Goal: Task Accomplishment & Management: Manage account settings

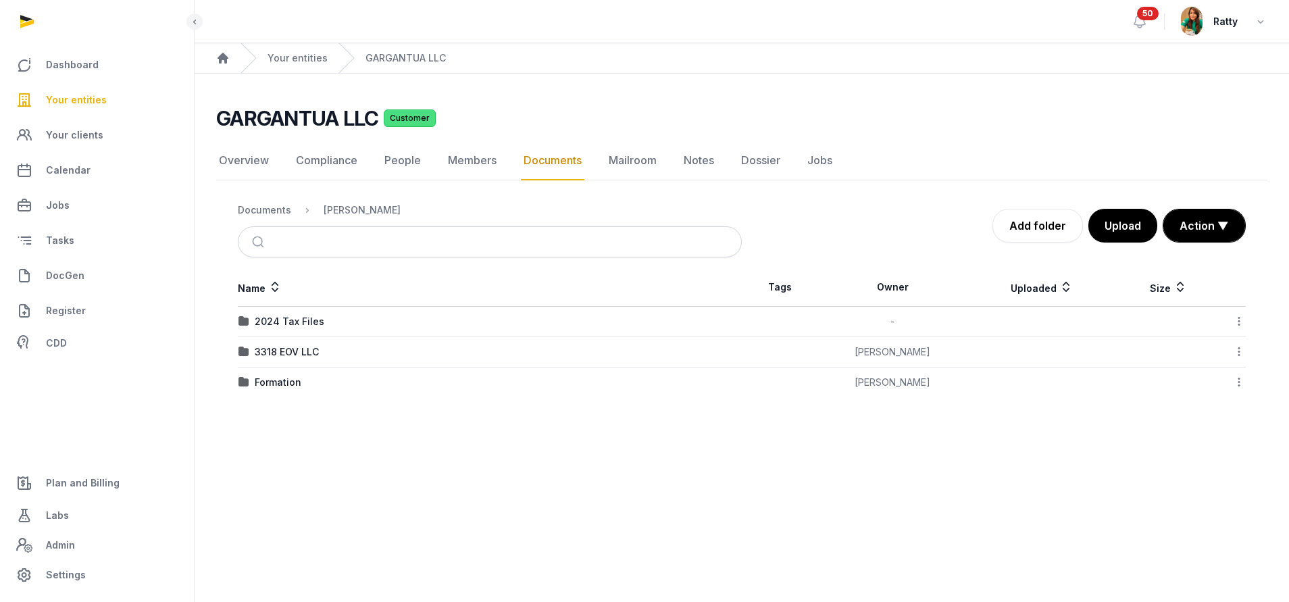
click at [101, 105] on span "Your entities" at bounding box center [76, 100] width 61 height 16
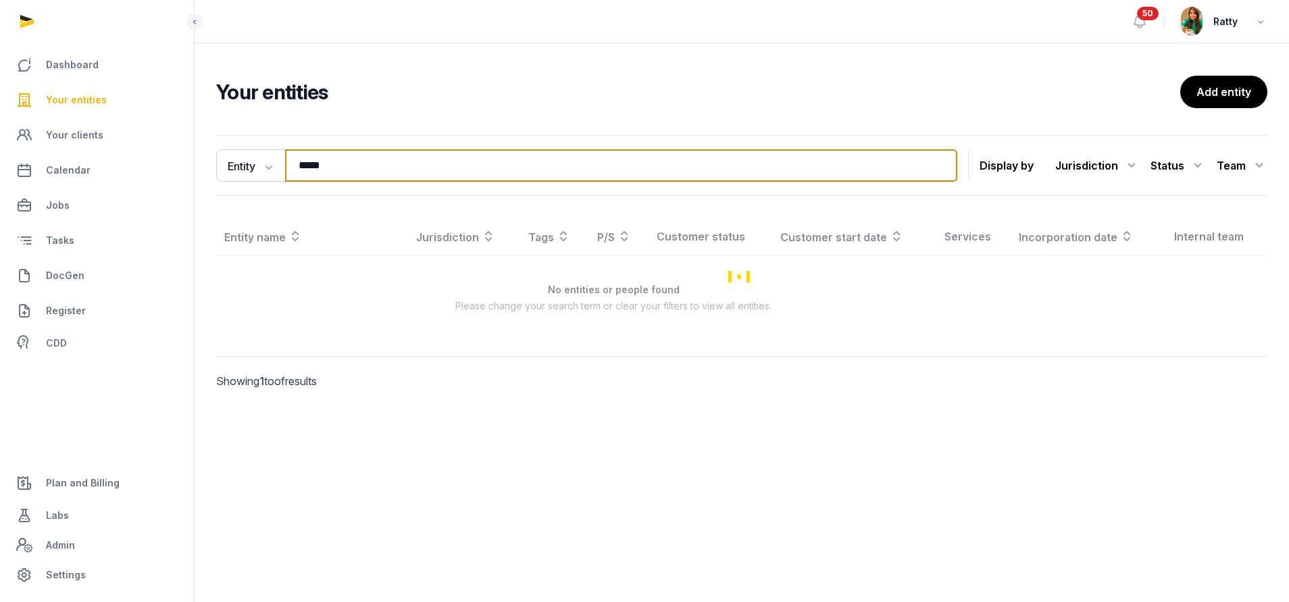
drag, startPoint x: 339, startPoint y: 157, endPoint x: 201, endPoint y: 174, distance: 138.2
click at [191, 187] on div "Dashboard Your entities Your clients Calendar Jobs Tasks DocGen Register CDD Pl…" at bounding box center [644, 301] width 1289 height 602
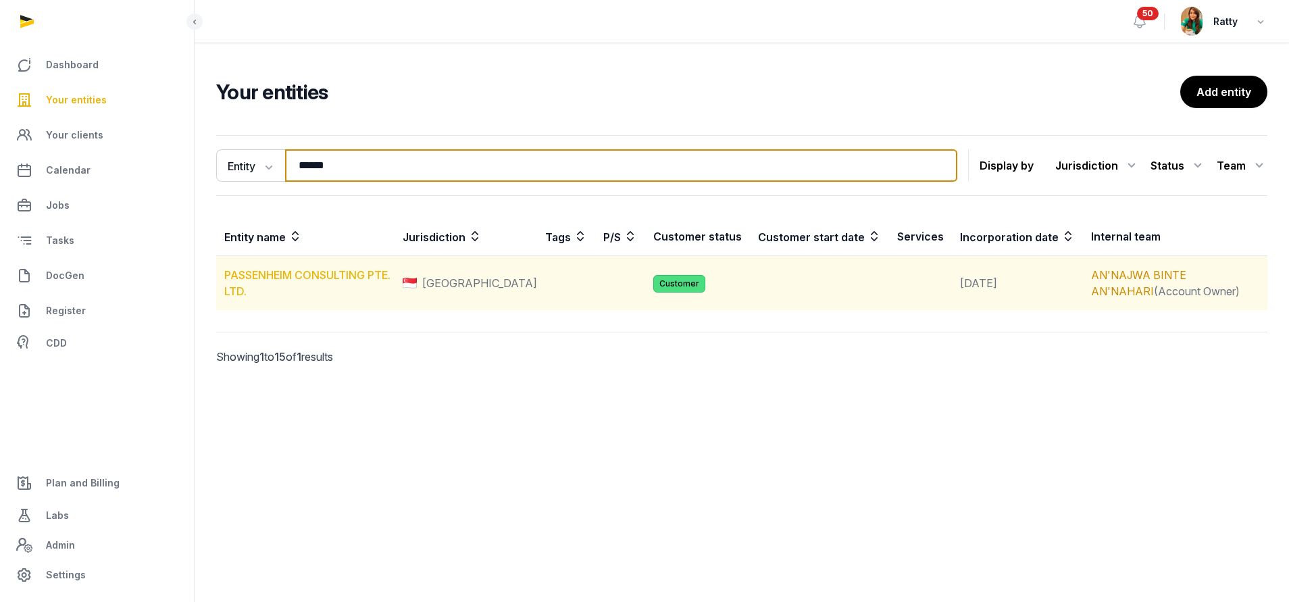
type input "******"
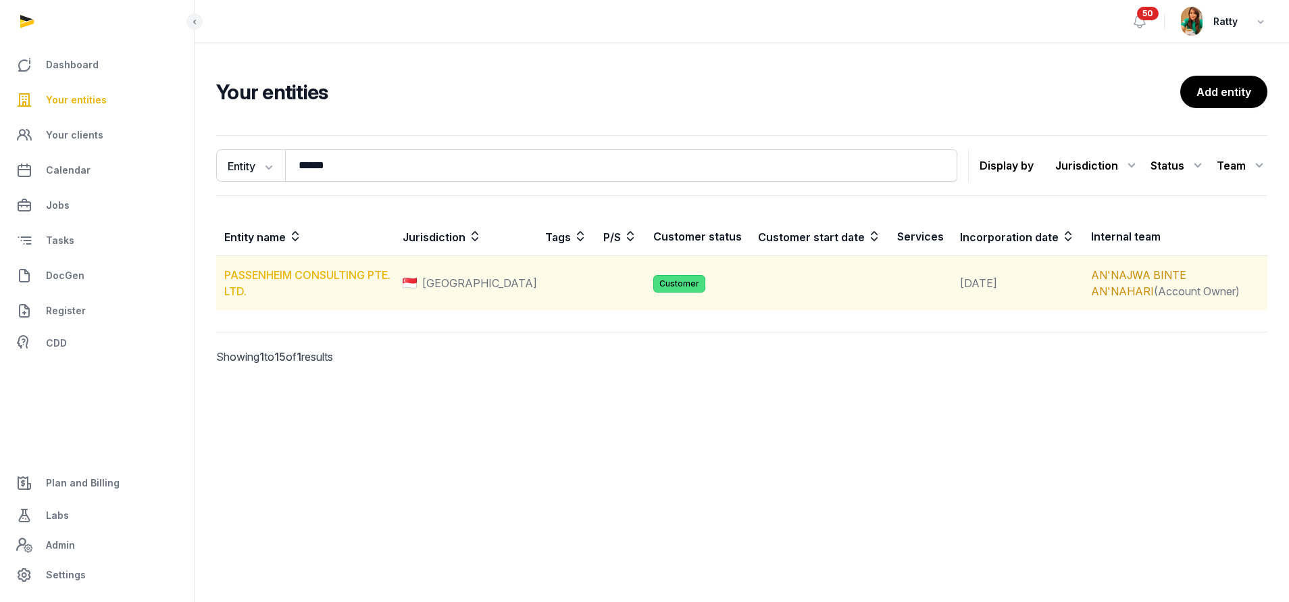
click at [314, 276] on link "PASSENHEIM CONSULTING PTE. LTD." at bounding box center [307, 283] width 166 height 30
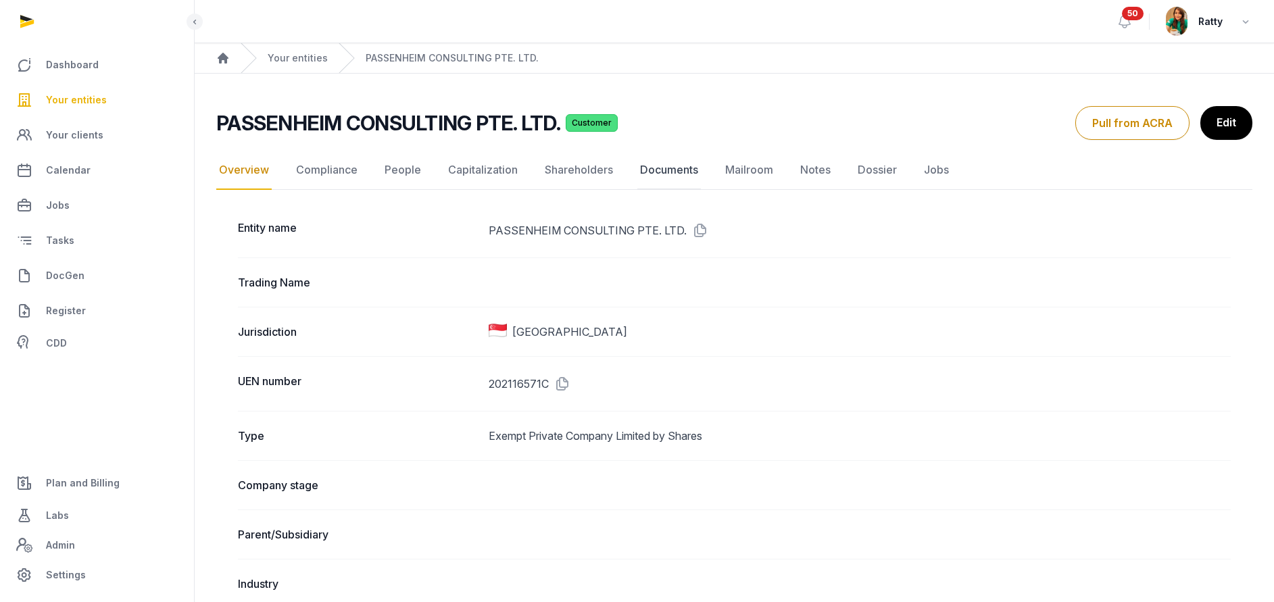
click at [670, 159] on link "Documents" at bounding box center [669, 170] width 64 height 39
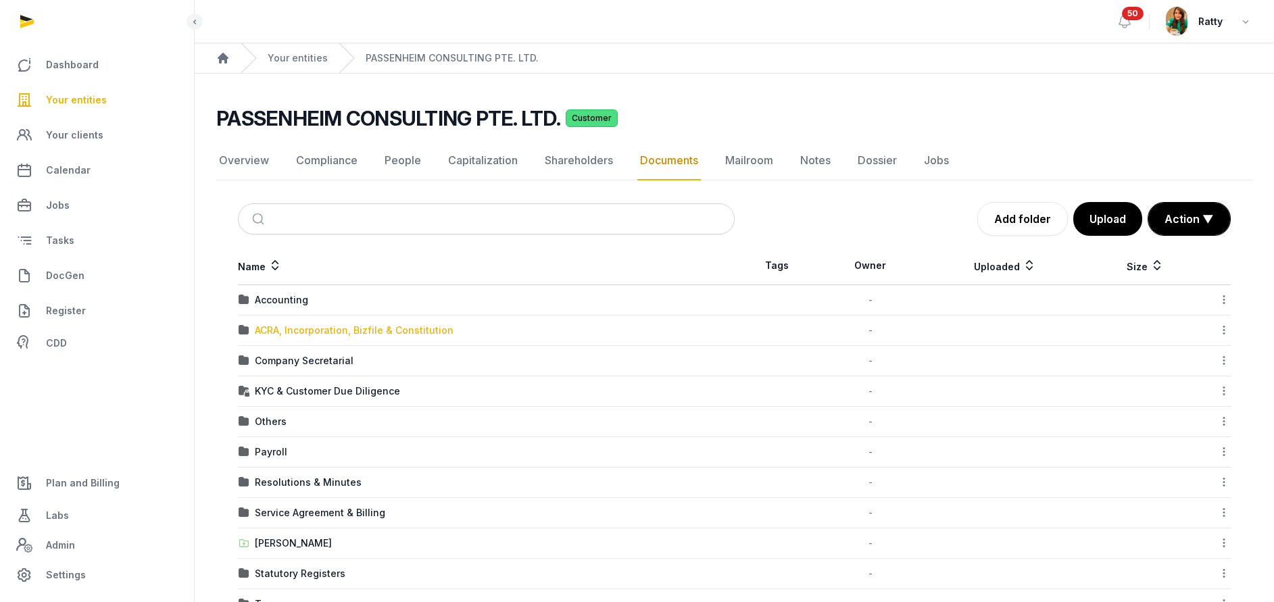
click at [300, 327] on div "ACRA, Incorporation, Bizfile & Constitution" at bounding box center [354, 331] width 199 height 14
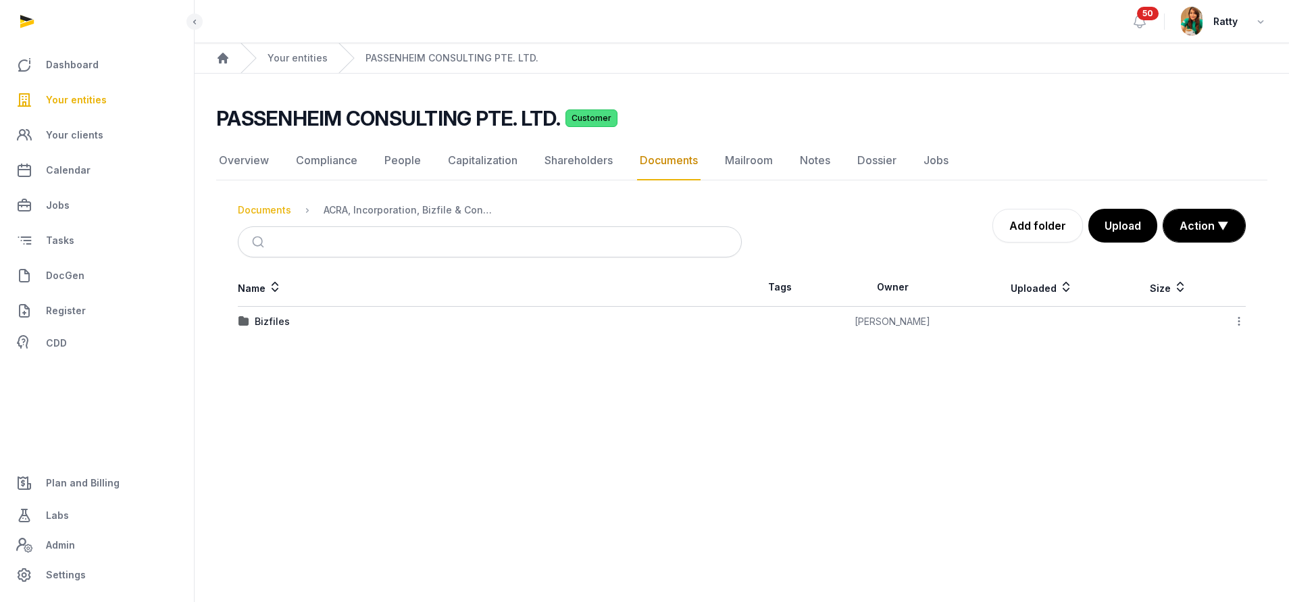
click at [249, 216] on div "Documents" at bounding box center [264, 210] width 53 height 14
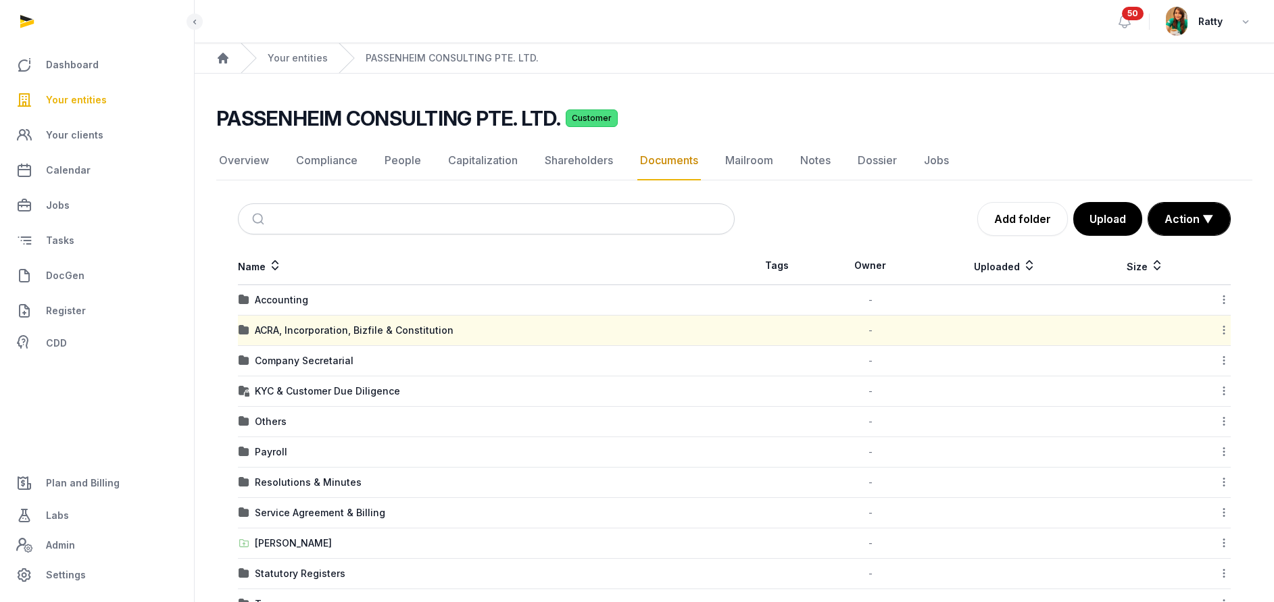
scroll to position [44, 0]
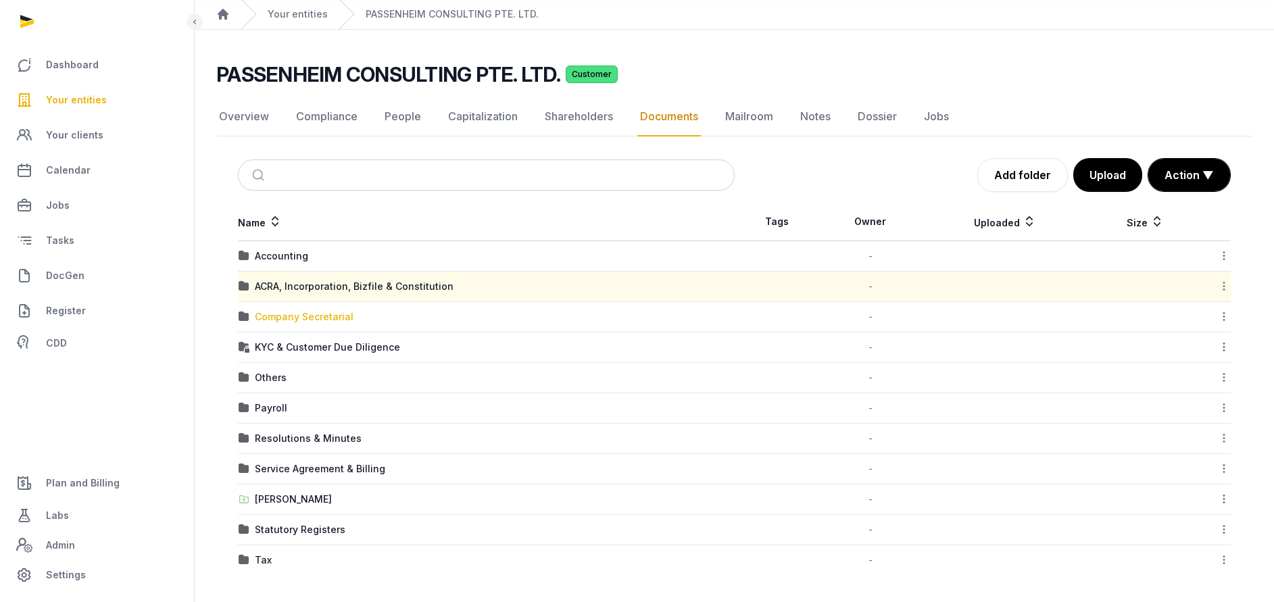
click at [299, 313] on div "Company Secretarial" at bounding box center [304, 317] width 99 height 14
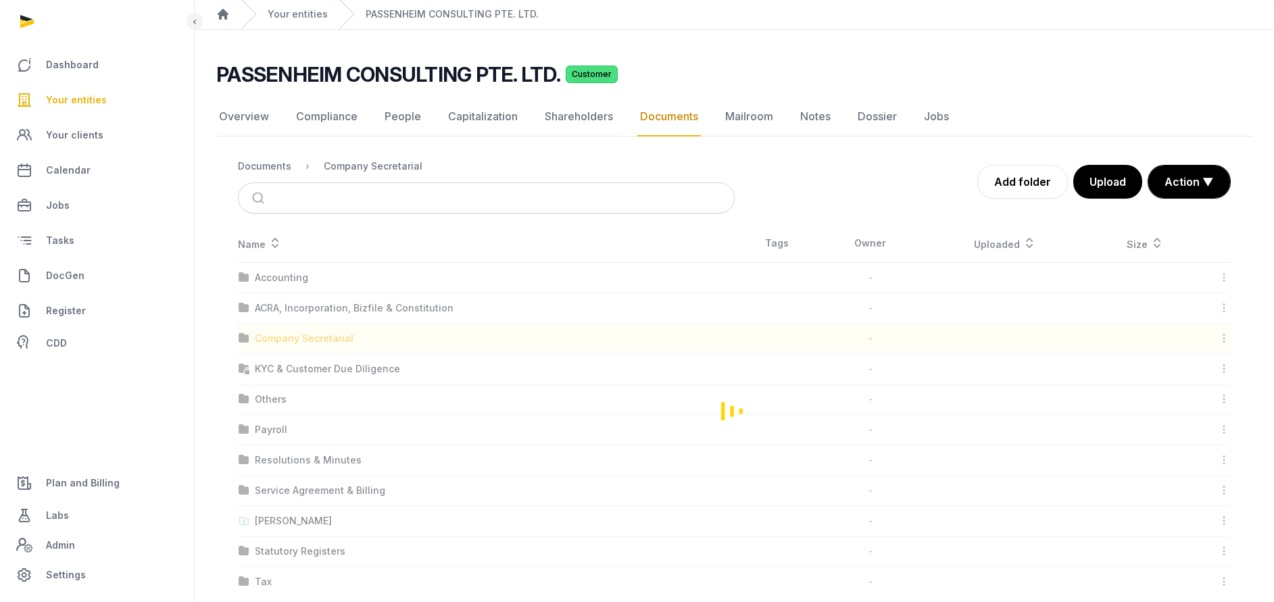
scroll to position [0, 0]
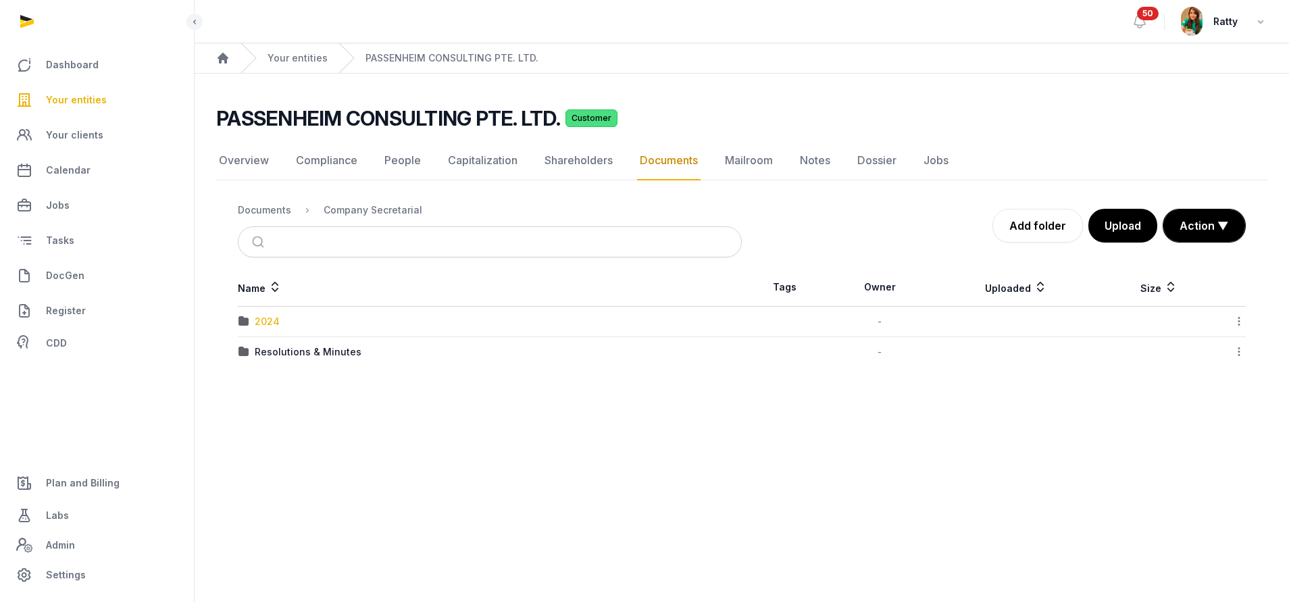
click at [269, 318] on div "2024" at bounding box center [267, 322] width 25 height 14
click at [245, 161] on link "Overview" at bounding box center [243, 160] width 55 height 39
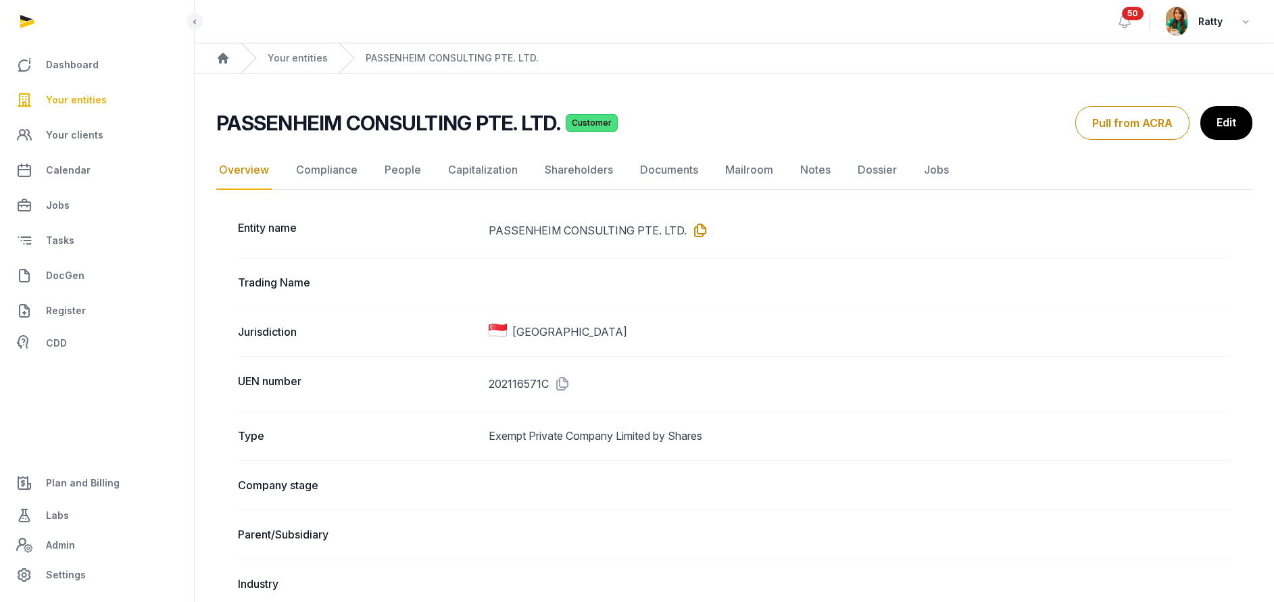
click at [695, 230] on icon at bounding box center [697, 231] width 22 height 22
click at [569, 382] on icon at bounding box center [560, 384] width 22 height 22
click at [564, 384] on icon at bounding box center [560, 384] width 22 height 22
drag, startPoint x: 88, startPoint y: 81, endPoint x: 82, endPoint y: 90, distance: 10.3
click at [88, 81] on ul "Dashboard Your entities Your clients Calendar Jobs Tasks DocGen Register CDD" at bounding box center [97, 203] width 172 height 308
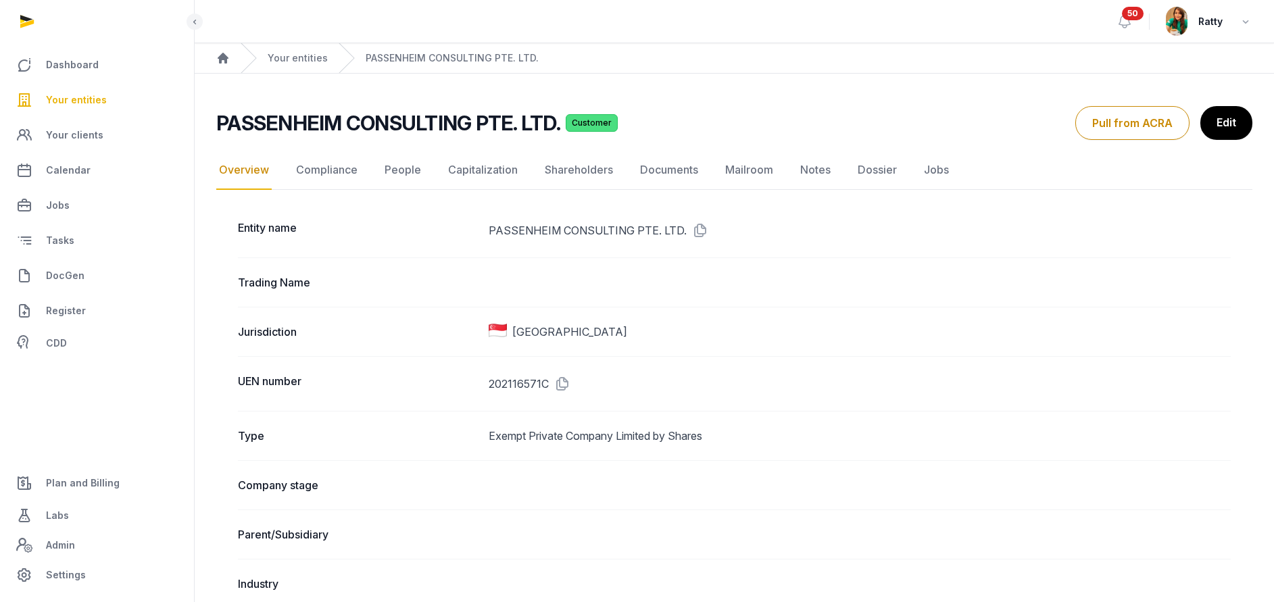
click at [78, 94] on span "Your entities" at bounding box center [76, 100] width 61 height 16
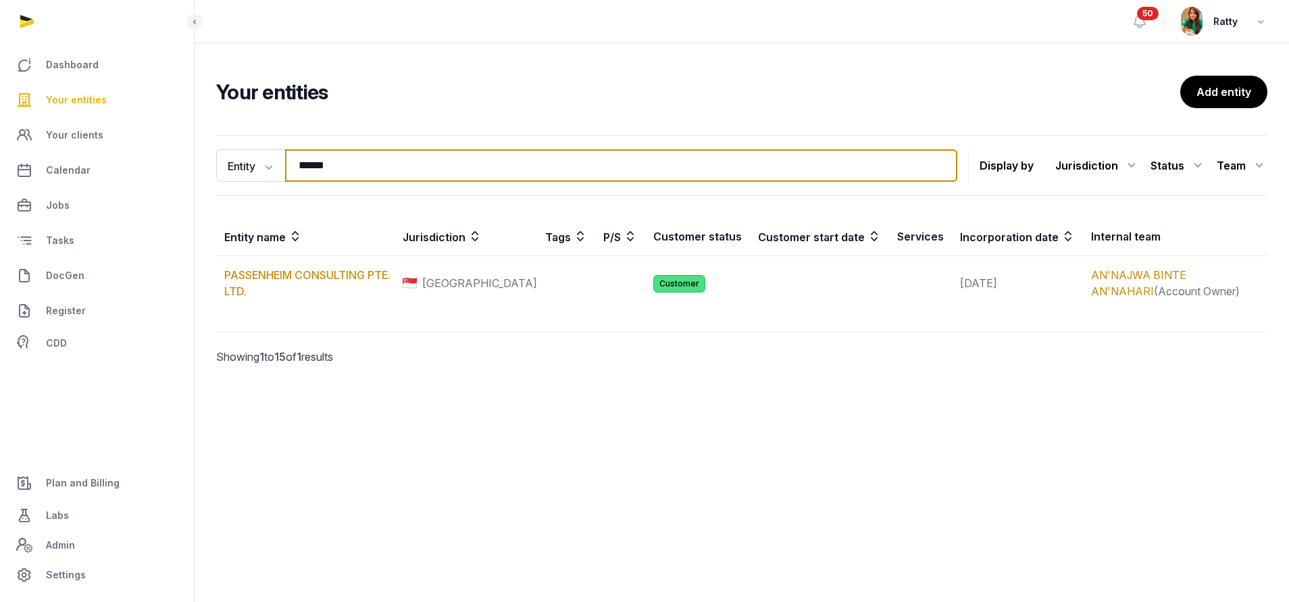
drag, startPoint x: 431, startPoint y: 167, endPoint x: -141, endPoint y: 125, distance: 573.1
click at [0, 125] on html "Dashboard Your entities Your clients Calendar Jobs Tasks DocGen Register CDD Pl…" at bounding box center [644, 301] width 1289 height 602
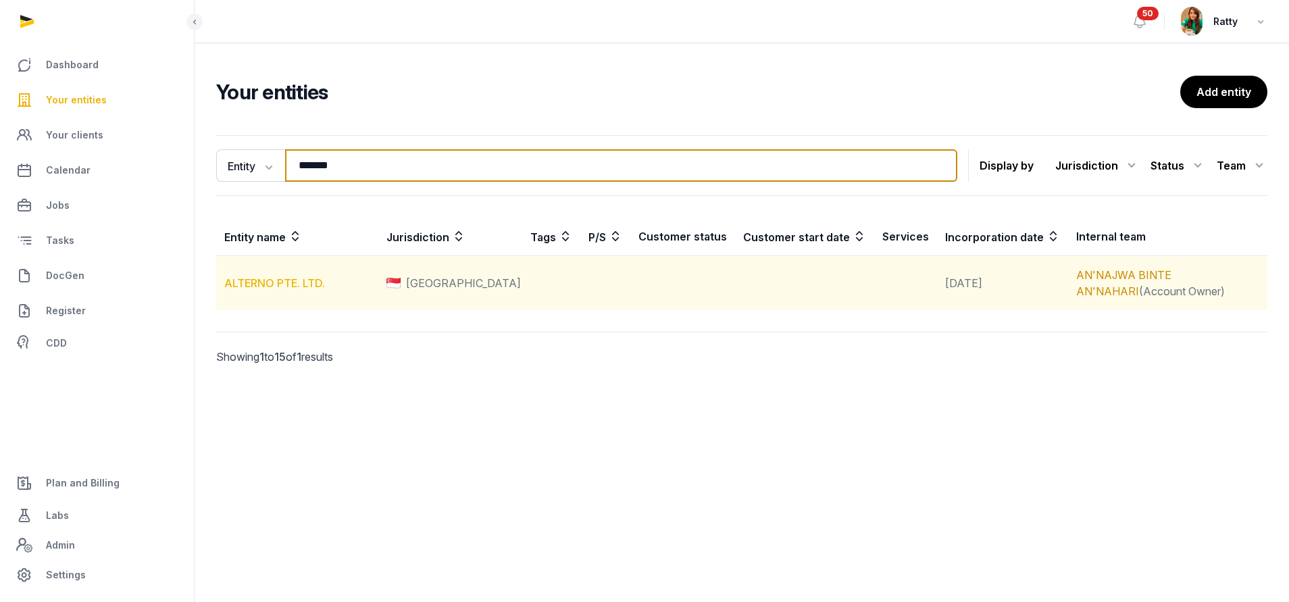
type input "*******"
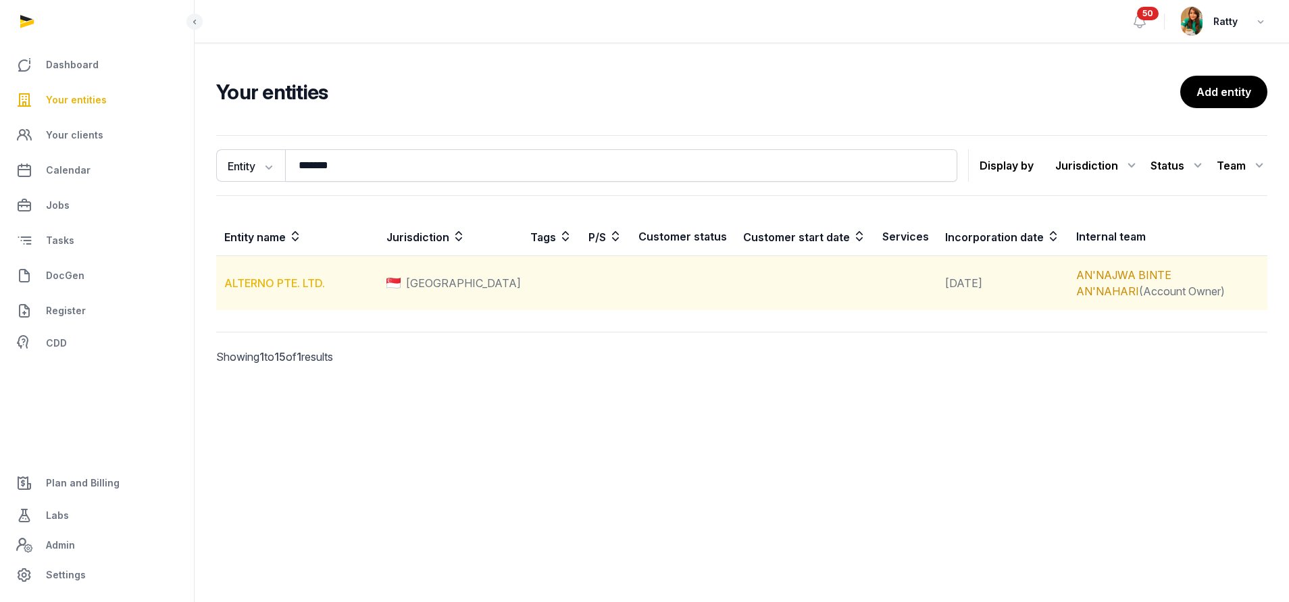
click at [258, 289] on link "ALTERNO PTE. LTD." at bounding box center [274, 283] width 101 height 14
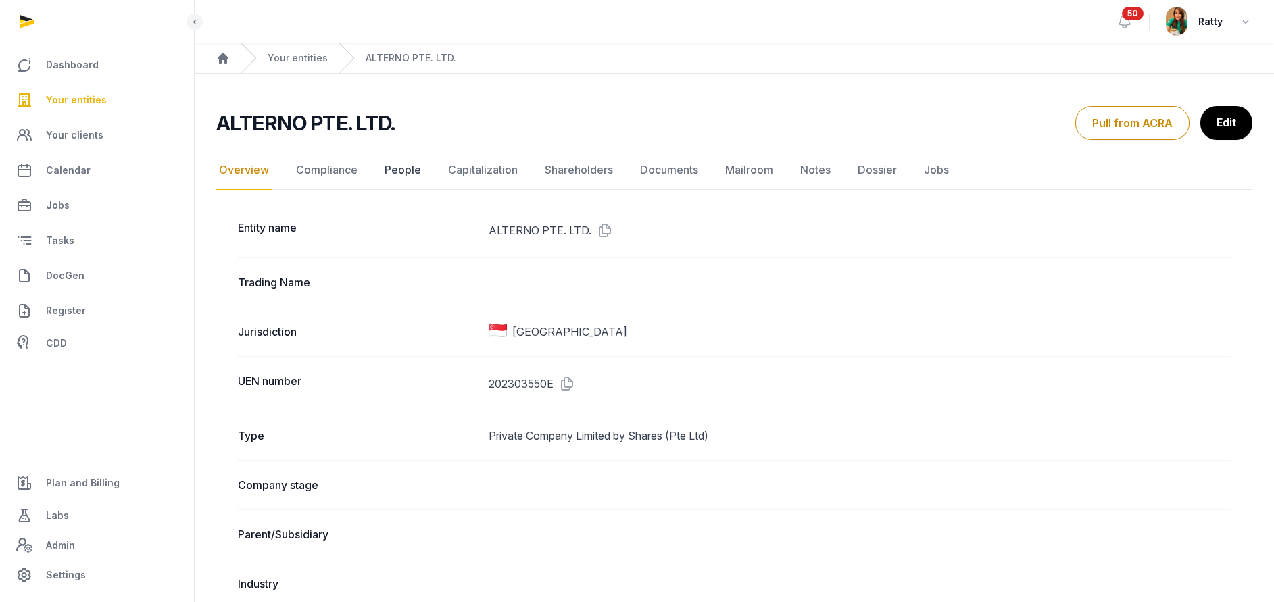
click at [400, 176] on link "People" at bounding box center [403, 170] width 42 height 39
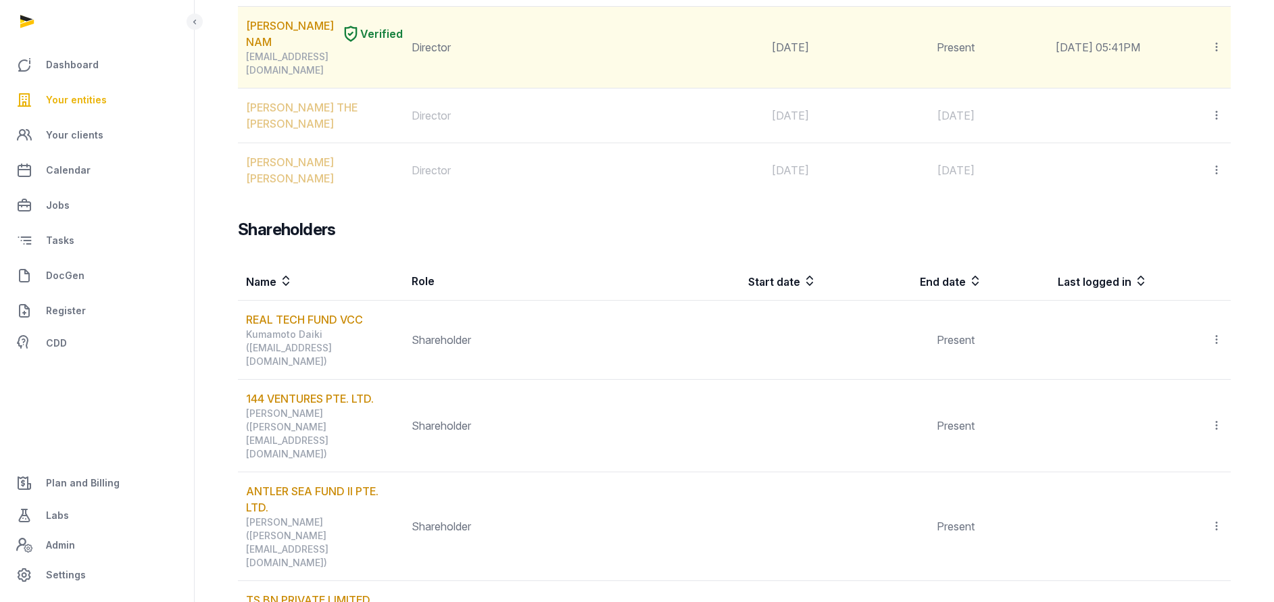
scroll to position [1419, 0]
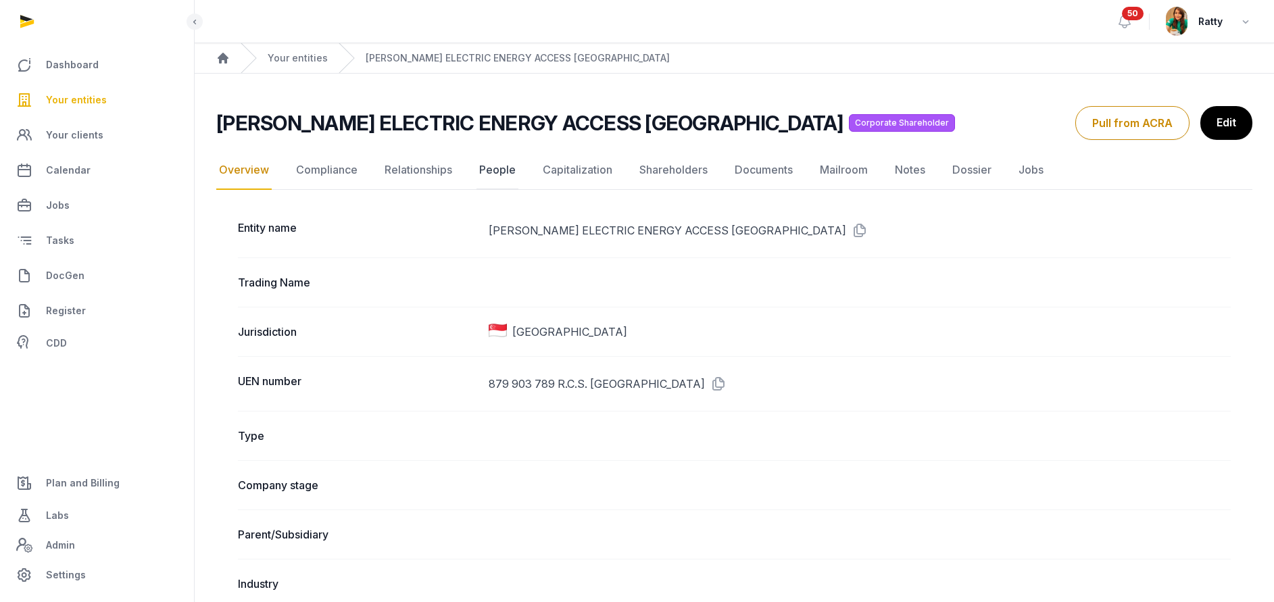
click at [499, 168] on link "People" at bounding box center [497, 170] width 42 height 39
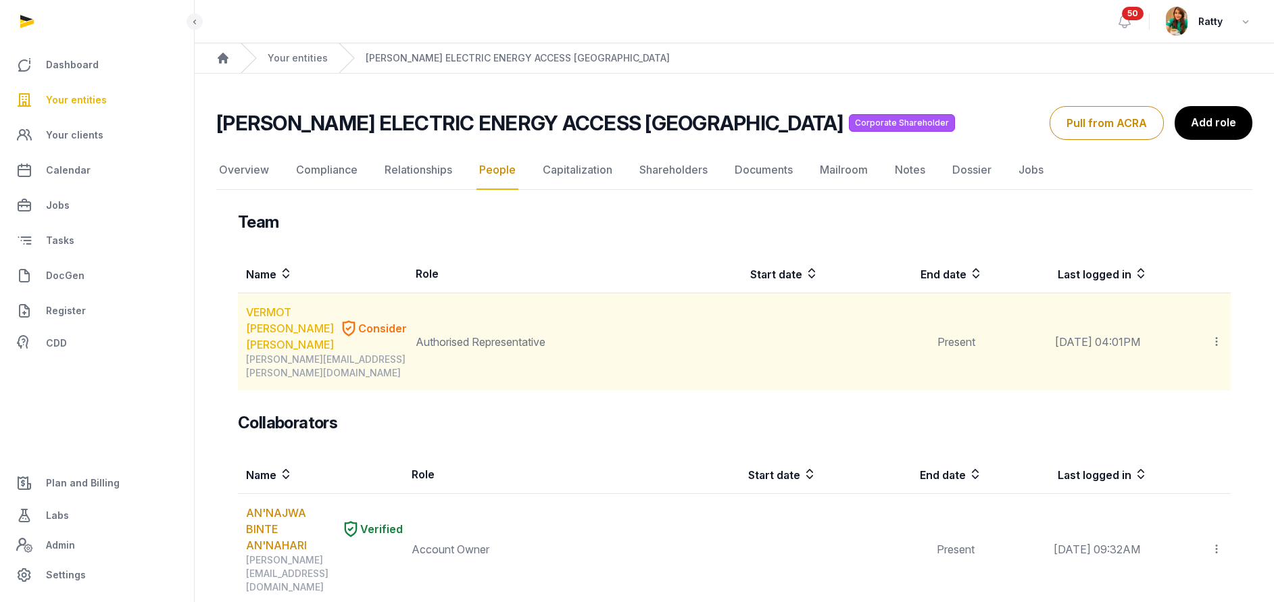
click at [285, 330] on link "VERMOT DESROCHES GILLES ROBERT PAUL" at bounding box center [290, 328] width 88 height 49
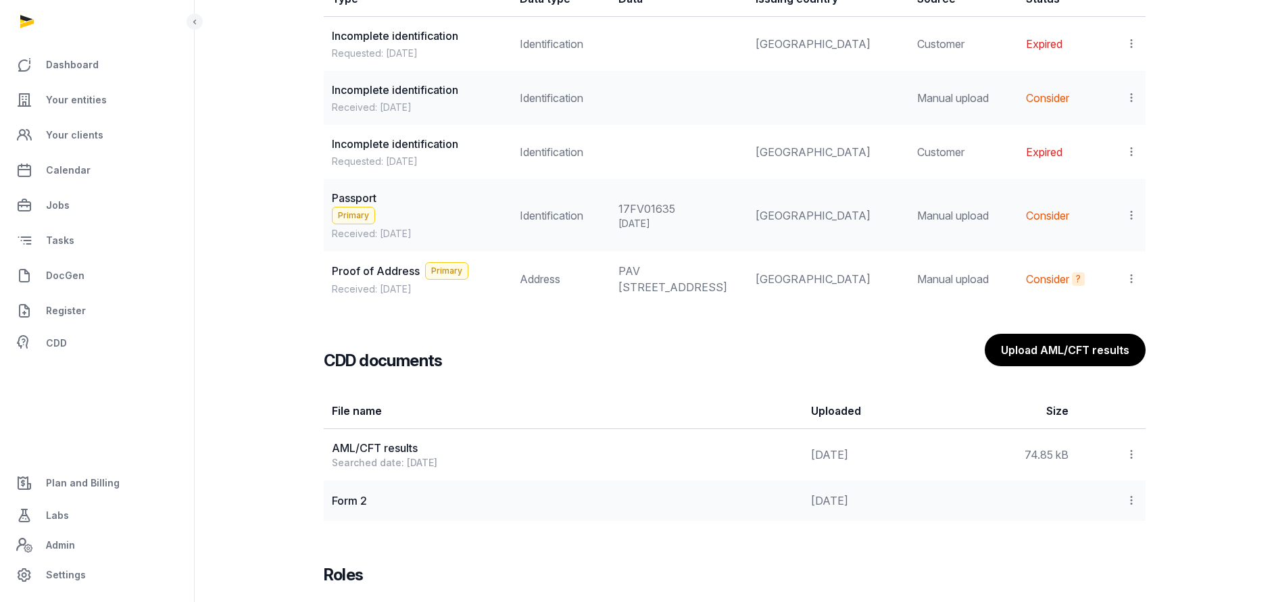
scroll to position [1428, 0]
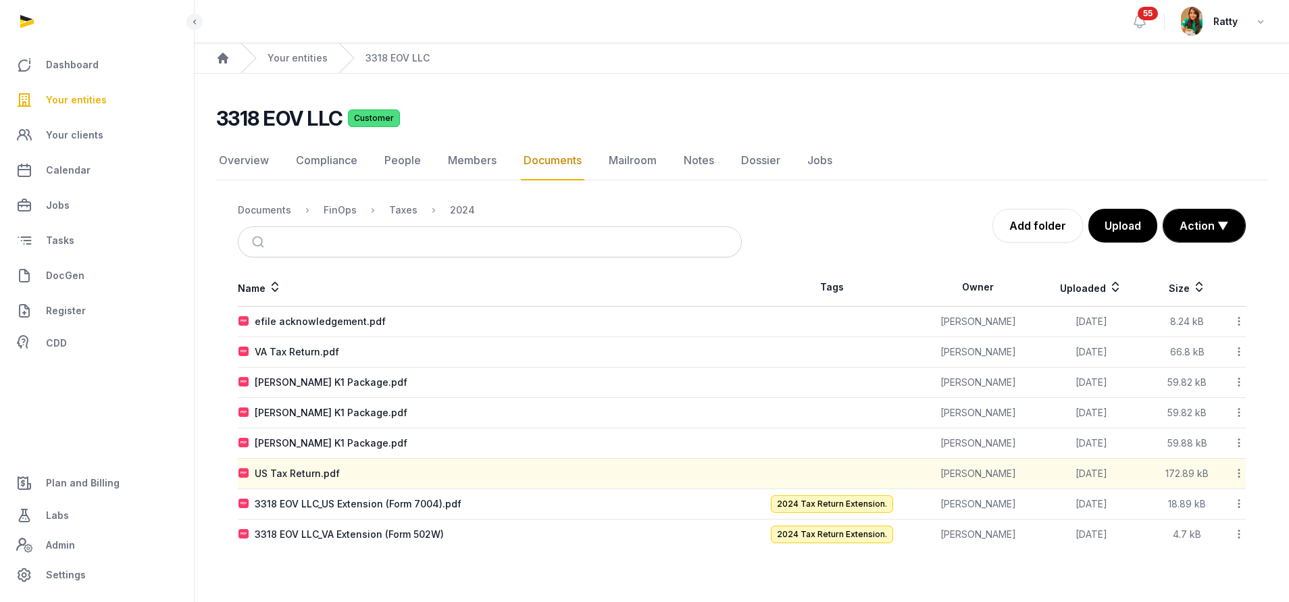
click at [72, 91] on link "Your entities" at bounding box center [97, 100] width 172 height 32
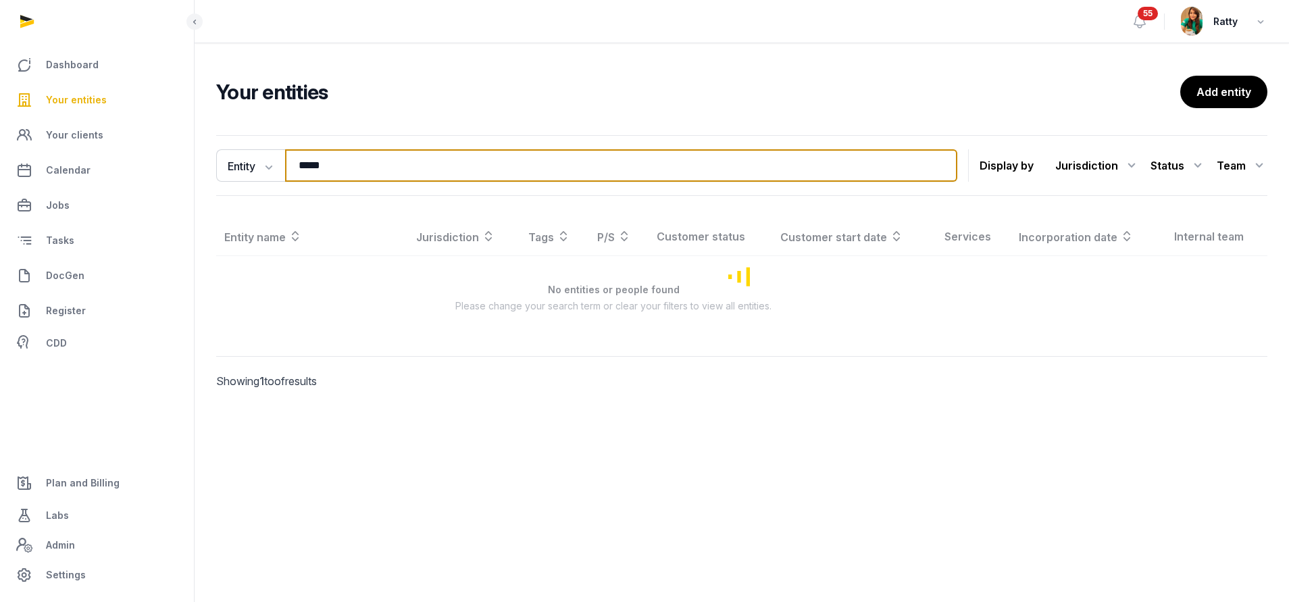
click at [0, 97] on html "Dashboard Your entities Your clients Calendar Jobs Tasks DocGen Register CDD Pl…" at bounding box center [644, 301] width 1289 height 602
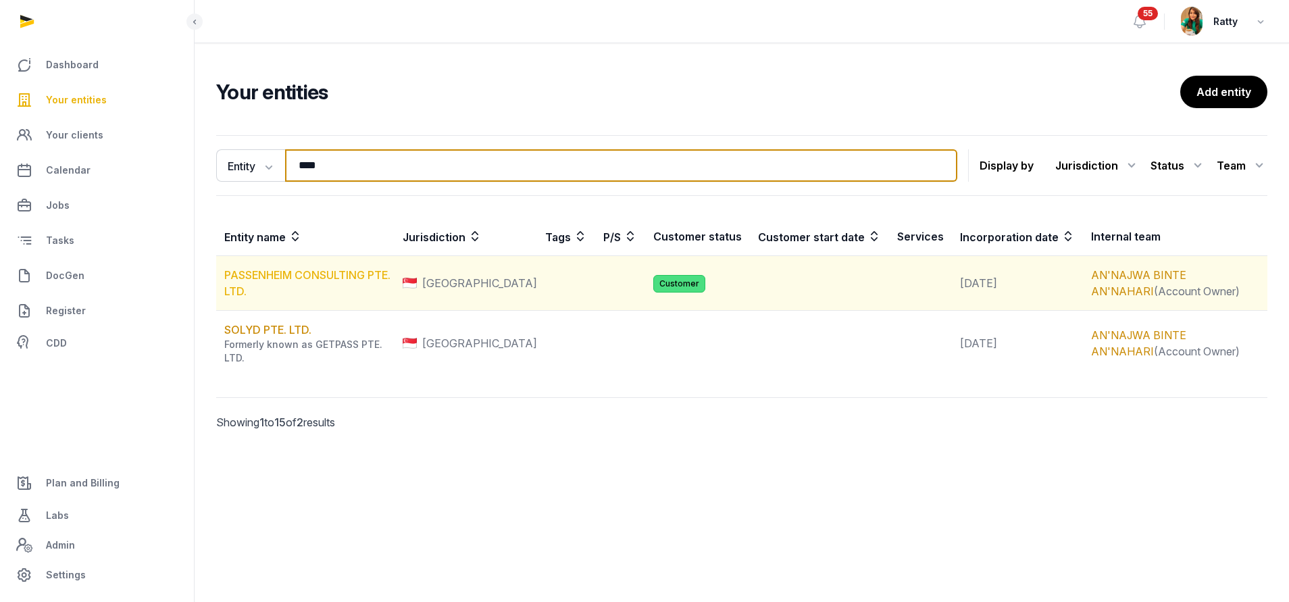
type input "****"
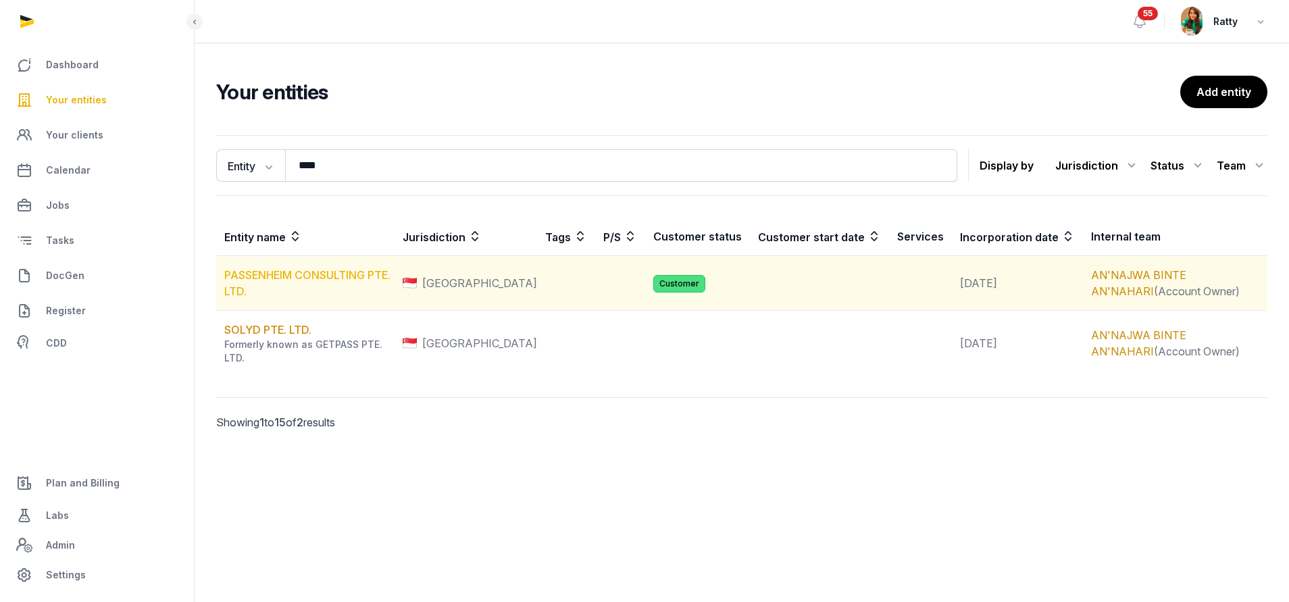
click at [314, 280] on link "PASSENHEIM CONSULTING PTE. LTD." at bounding box center [307, 283] width 166 height 30
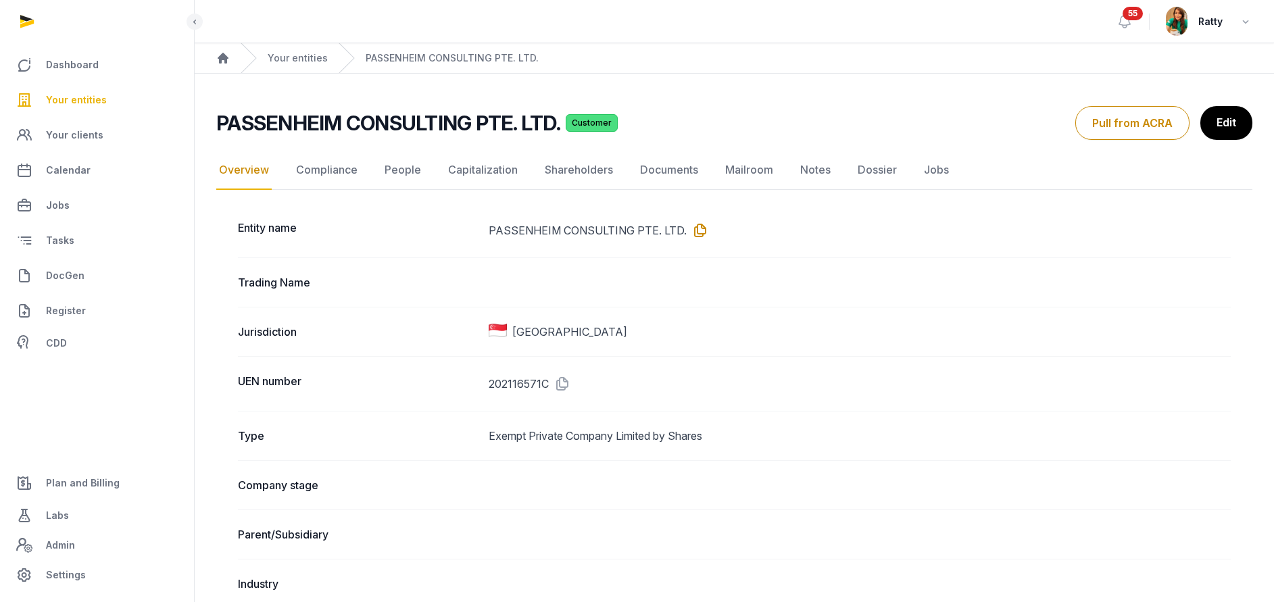
click at [689, 227] on icon at bounding box center [697, 231] width 22 height 22
click at [672, 168] on link "Documents" at bounding box center [669, 170] width 64 height 39
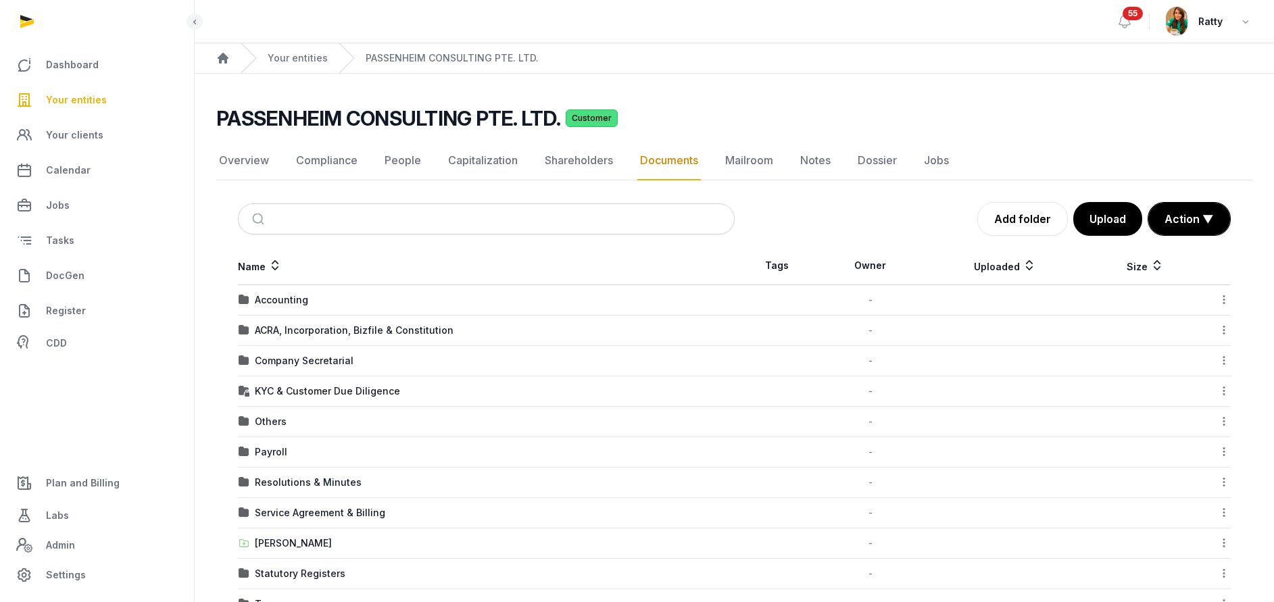
click at [318, 323] on td "ACRA, Incorporation, Bizfile & Constitution" at bounding box center [486, 331] width 497 height 30
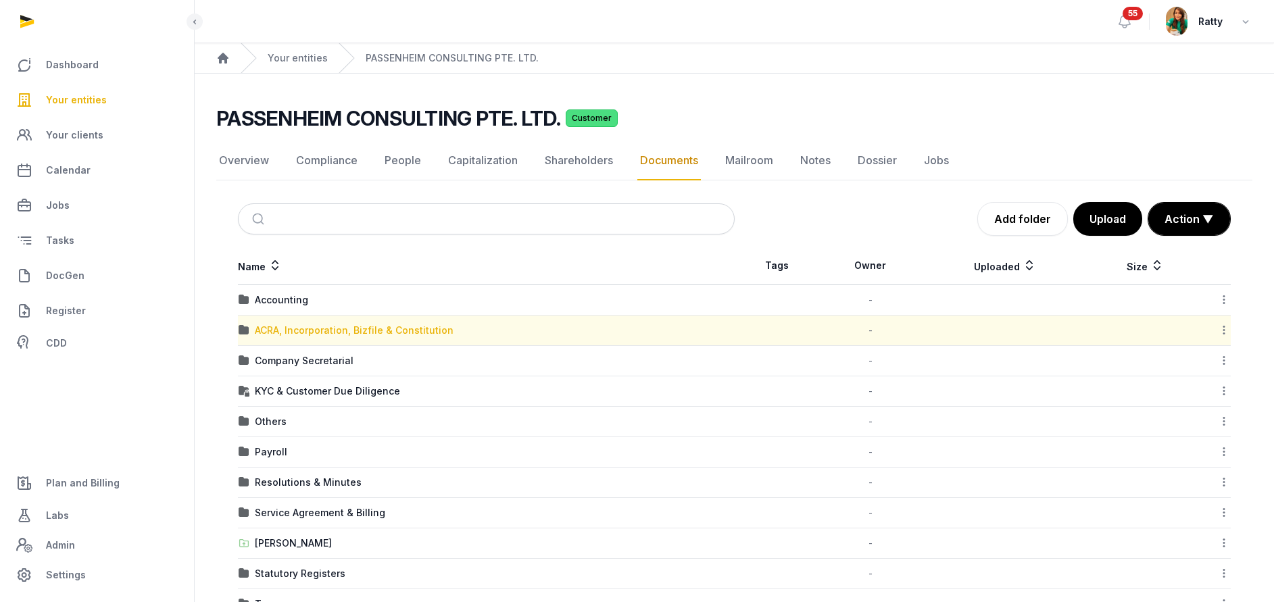
click at [311, 328] on div "ACRA, Incorporation, Bizfile & Constitution" at bounding box center [354, 331] width 199 height 14
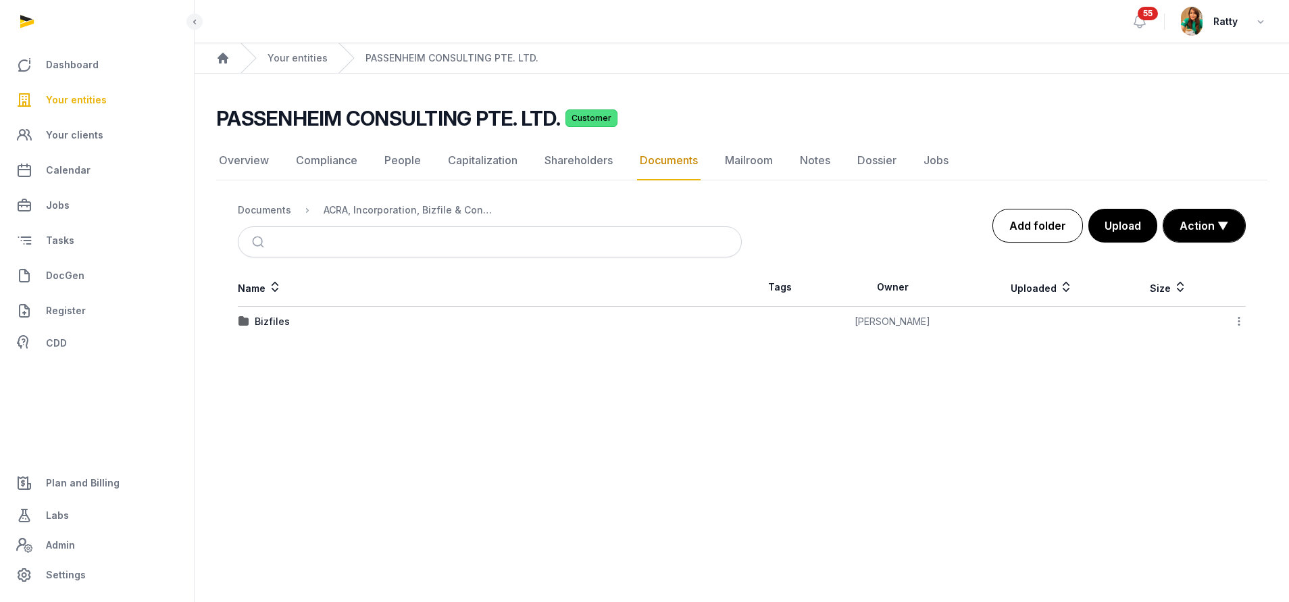
click at [1029, 230] on link "Add folder" at bounding box center [1038, 226] width 91 height 34
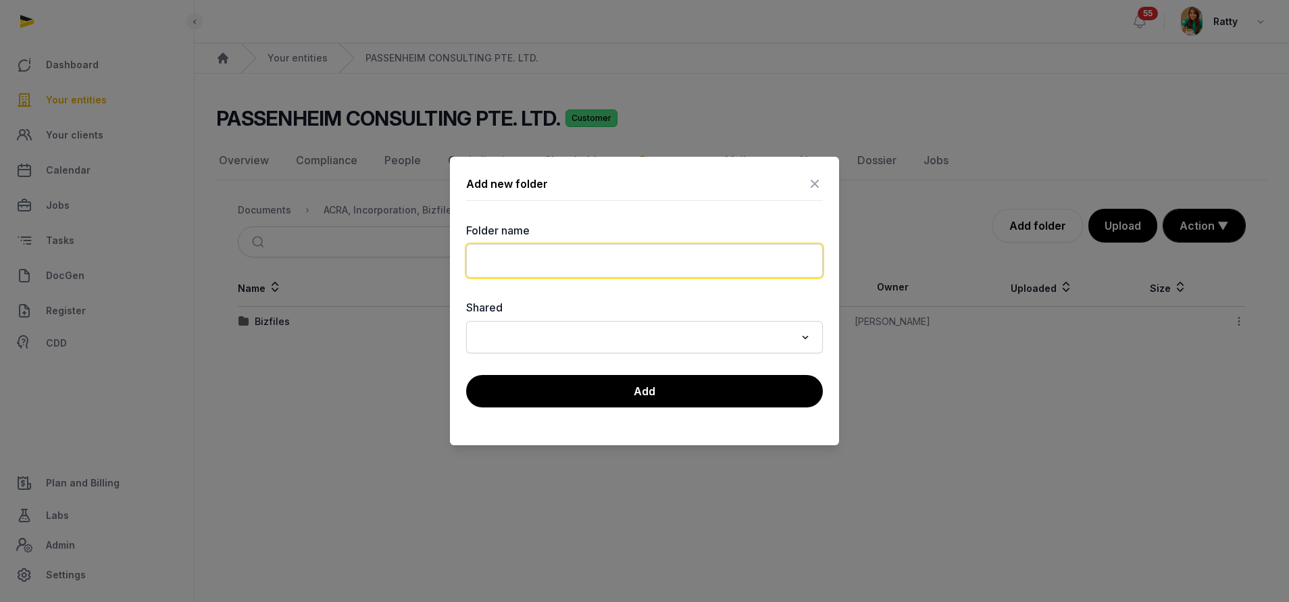
click at [557, 256] on input "text" at bounding box center [644, 261] width 357 height 34
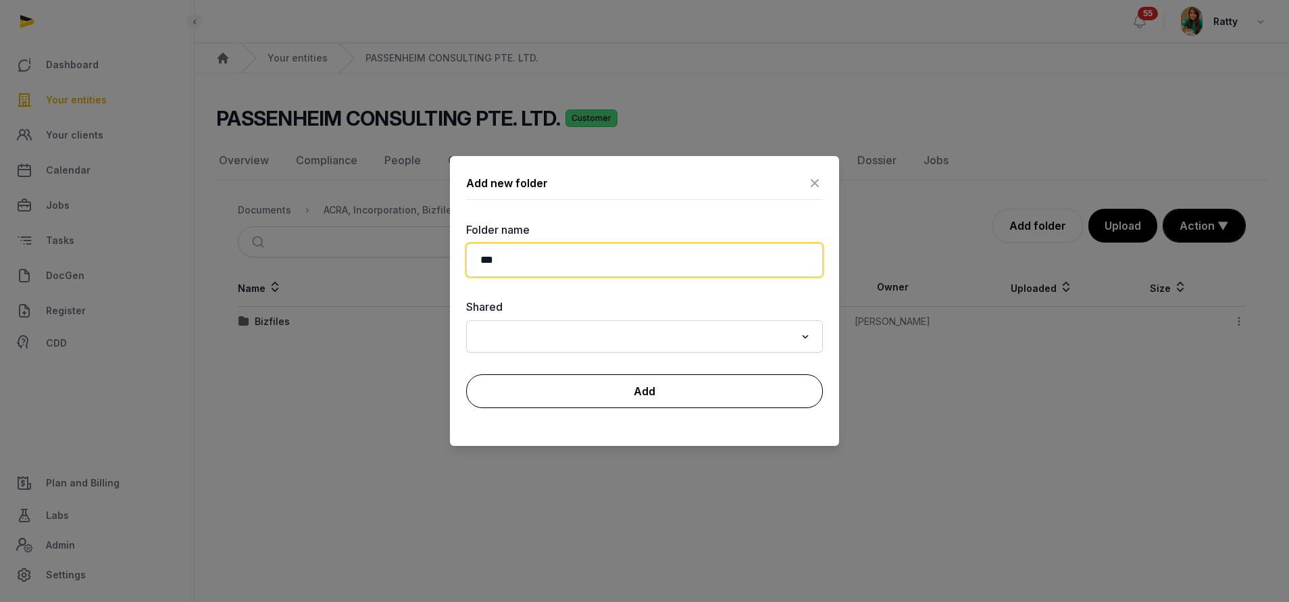
type input "***"
click at [606, 384] on button "Add" at bounding box center [644, 391] width 357 height 34
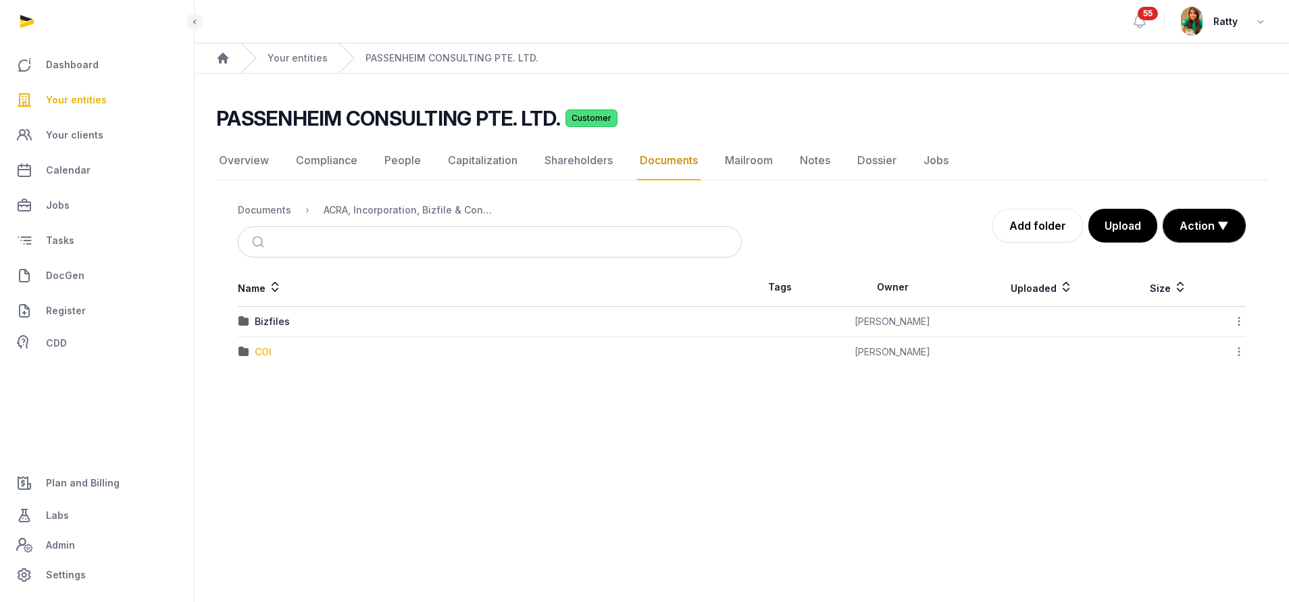
click at [257, 346] on div "COI" at bounding box center [263, 352] width 17 height 14
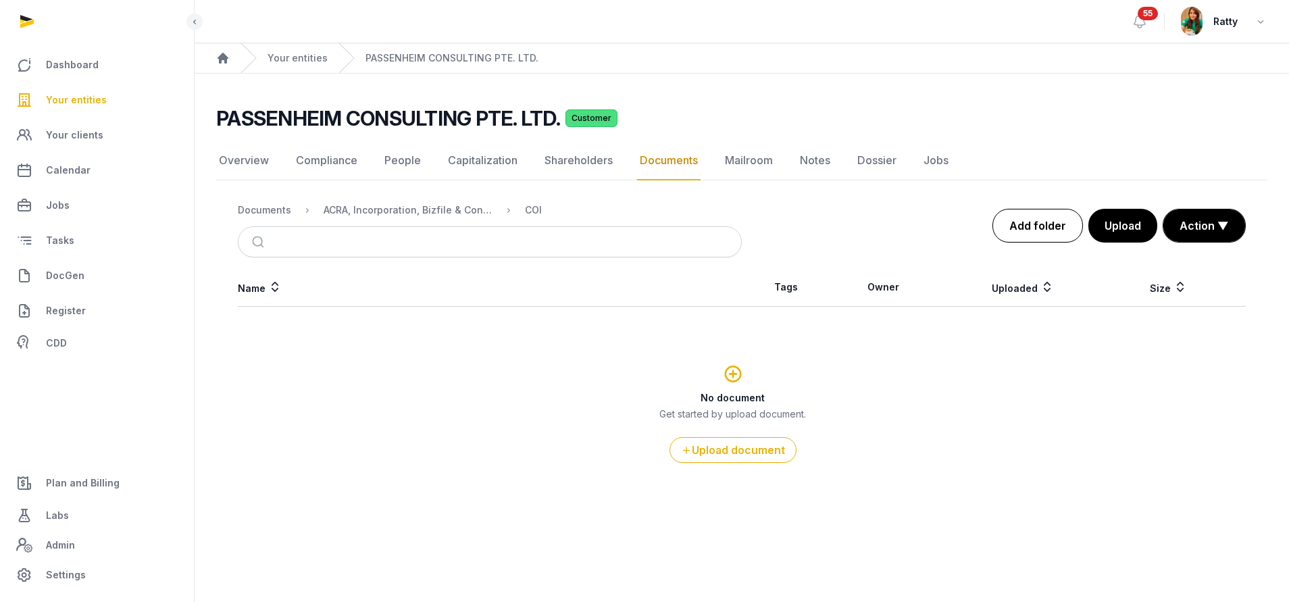
click at [1033, 218] on link "Add folder" at bounding box center [1038, 226] width 91 height 34
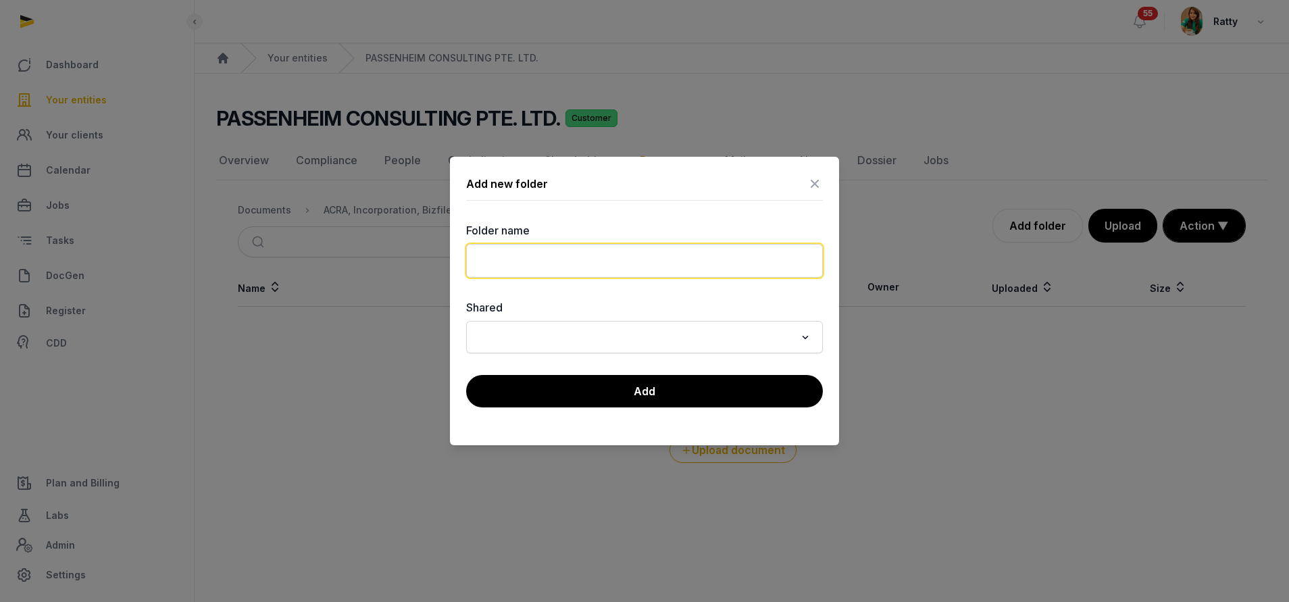
click at [672, 265] on input "text" at bounding box center [644, 261] width 357 height 34
type input "****"
click at [580, 372] on div "Add new folder Folder name **** Shared Loading... Add" at bounding box center [644, 301] width 389 height 289
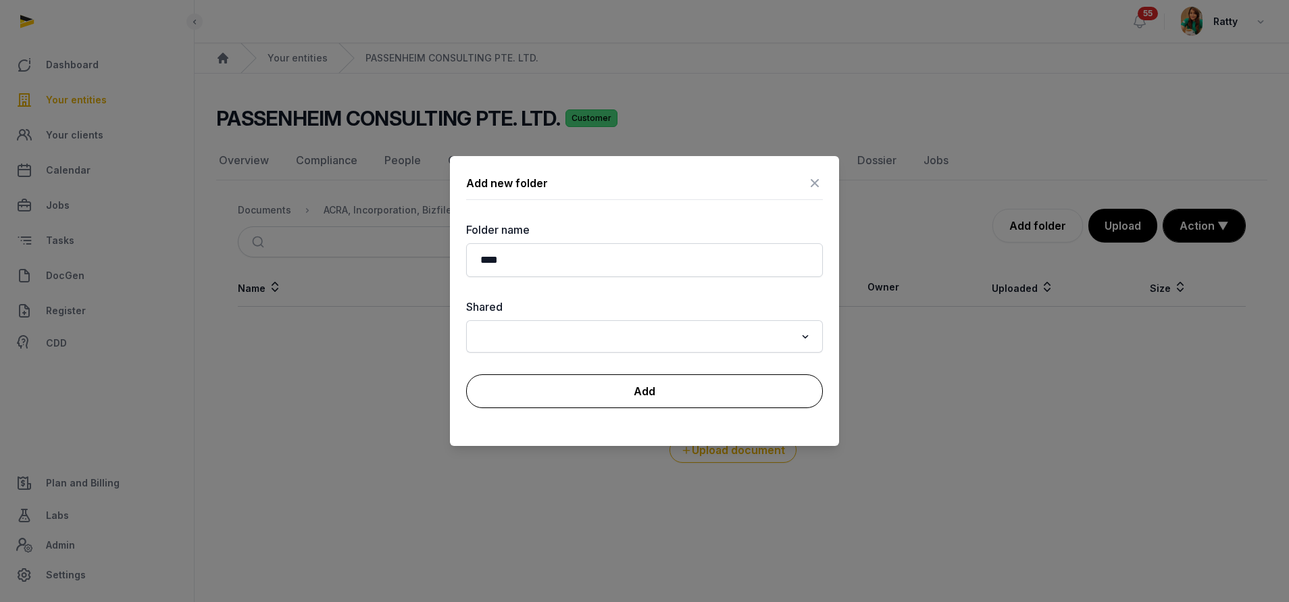
click at [579, 379] on button "Add" at bounding box center [644, 391] width 357 height 34
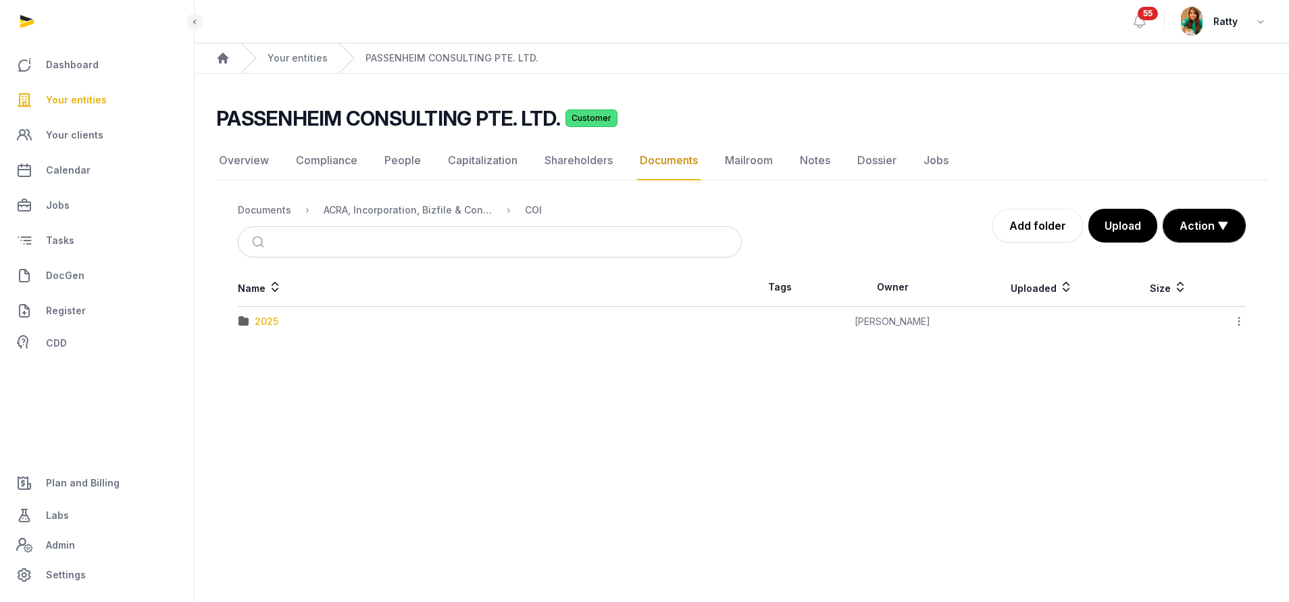
click at [264, 323] on div "2025" at bounding box center [267, 322] width 24 height 14
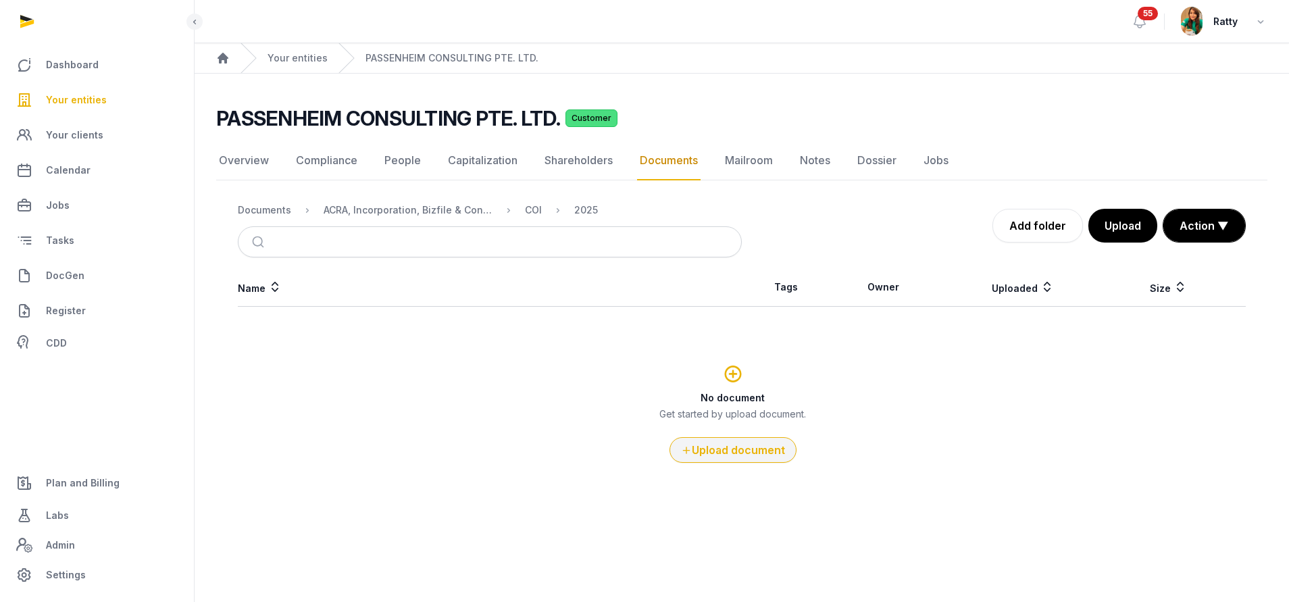
click at [770, 445] on button "Upload document" at bounding box center [733, 450] width 127 height 26
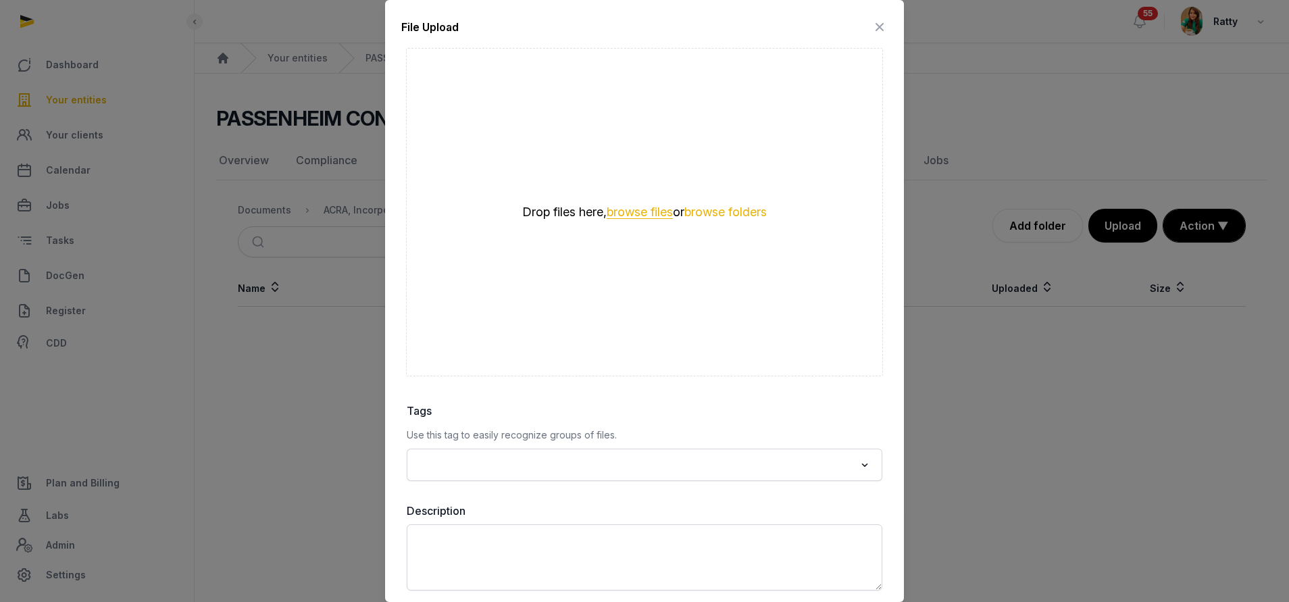
drag, startPoint x: 703, startPoint y: 239, endPoint x: 616, endPoint y: 211, distance: 92.1
click at [616, 211] on button "browse files" at bounding box center [640, 212] width 66 height 13
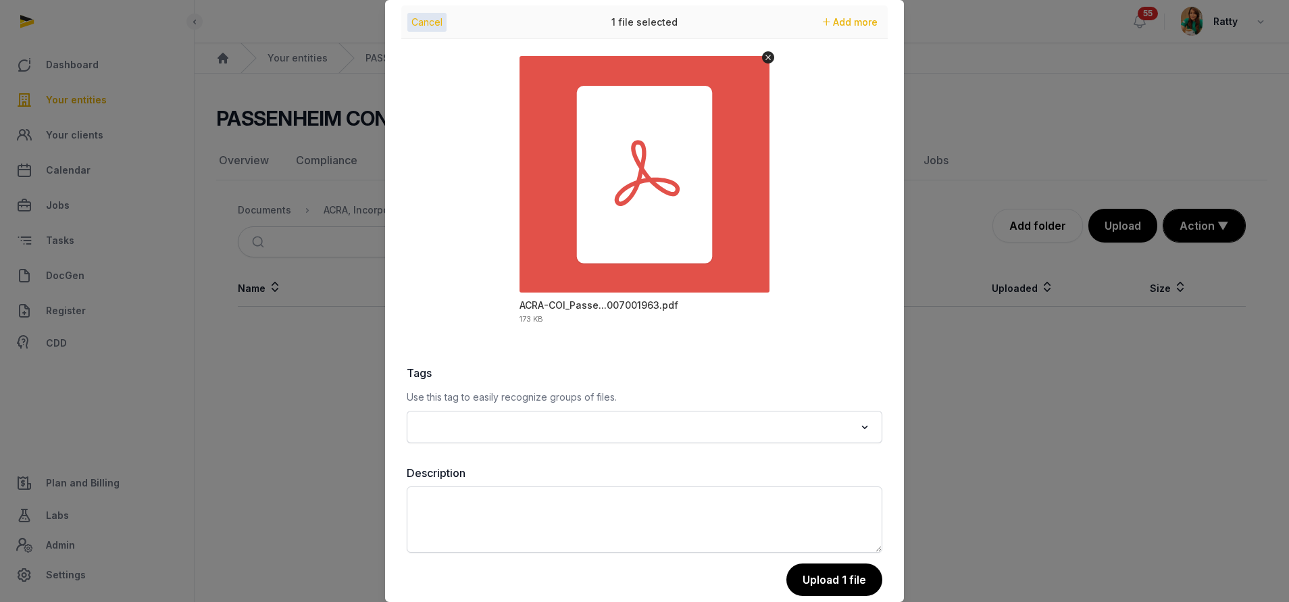
scroll to position [59, 0]
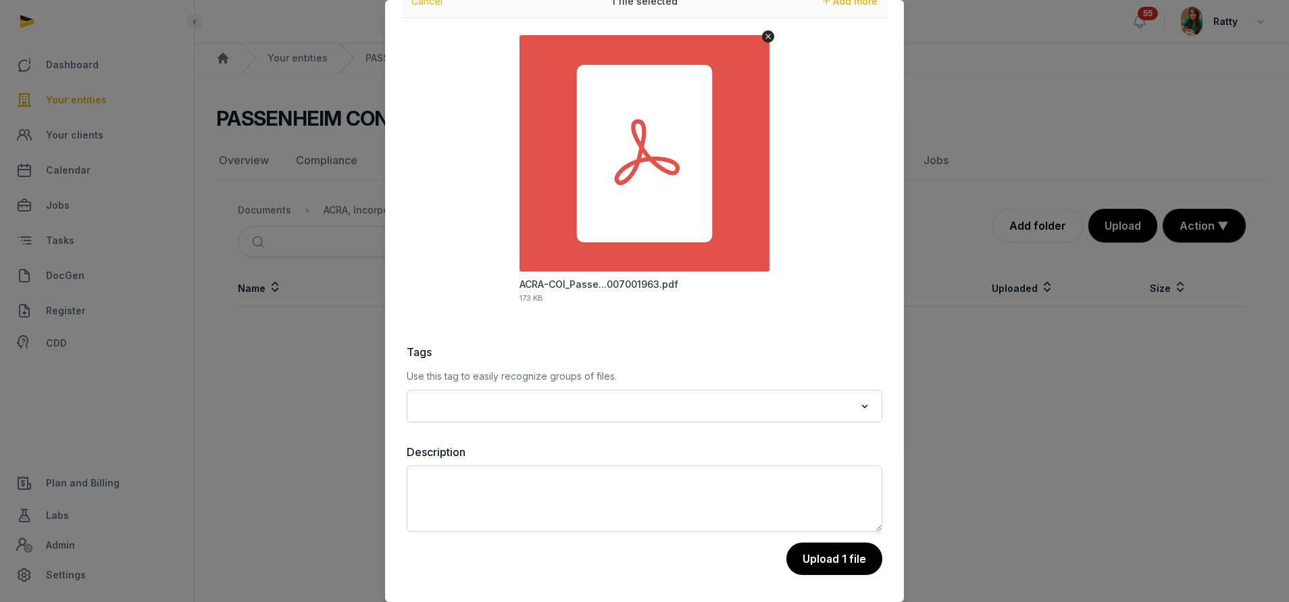
click at [566, 411] on input "Search for option" at bounding box center [635, 406] width 440 height 19
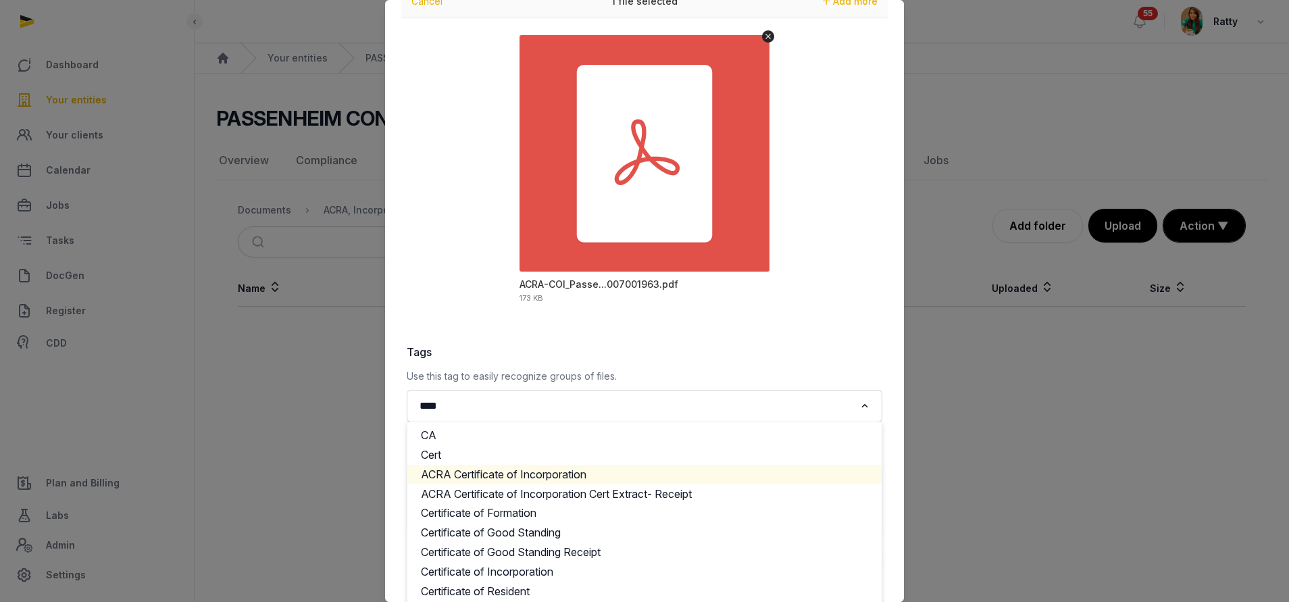
click at [534, 480] on li "ACRA Certificate of Incorporation" at bounding box center [644, 475] width 474 height 20
type input "****"
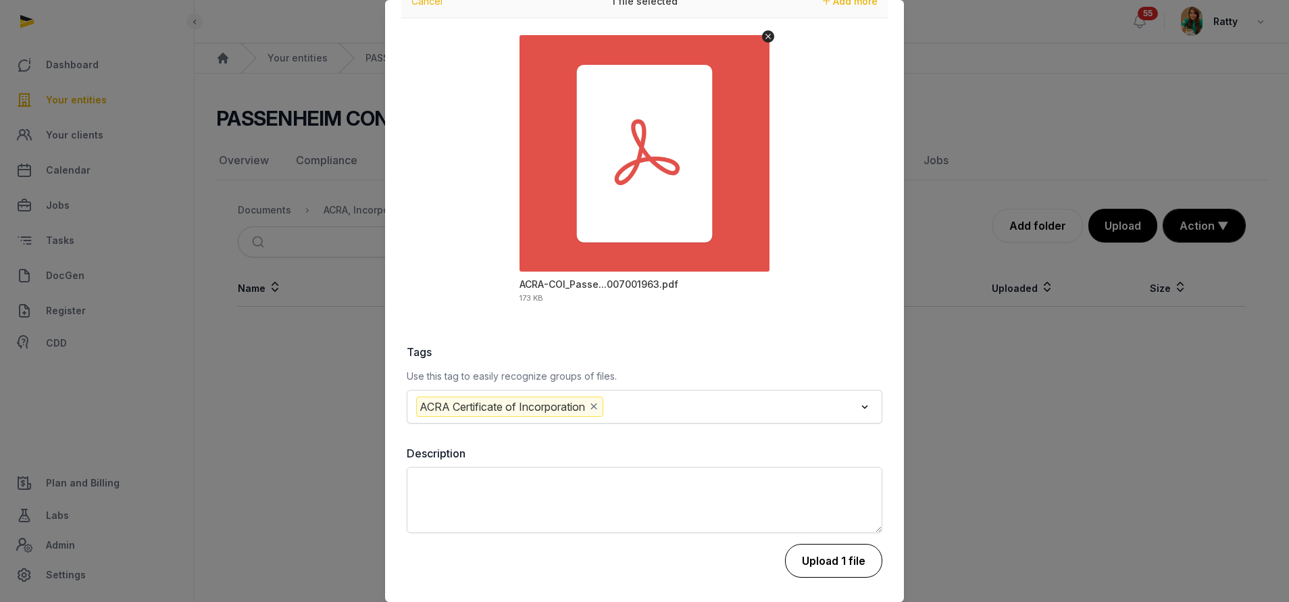
click at [844, 566] on button "Upload 1 file" at bounding box center [833, 561] width 97 height 34
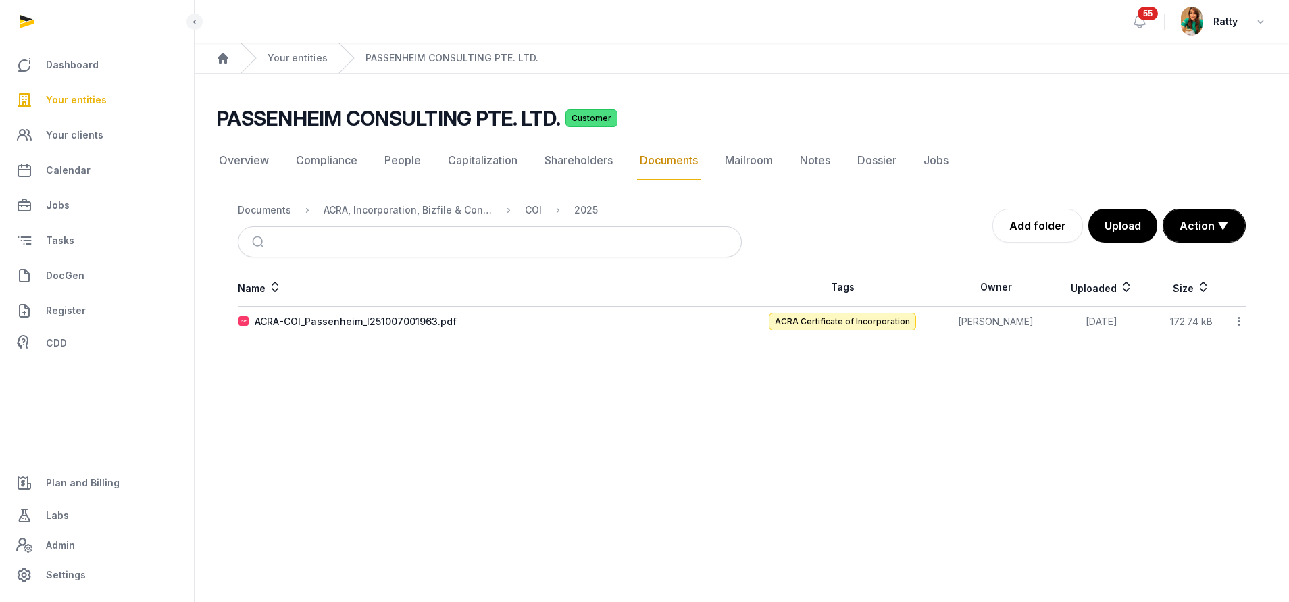
click at [1238, 319] on icon at bounding box center [1239, 321] width 12 height 14
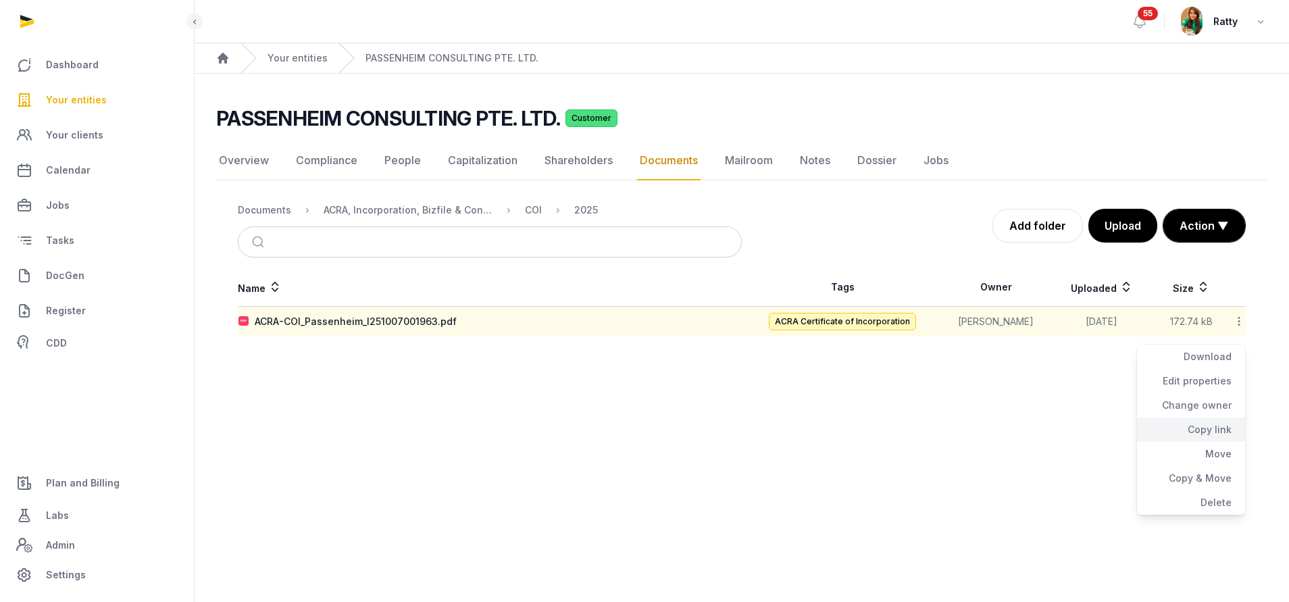
click at [1208, 431] on div "Copy link" at bounding box center [1191, 430] width 108 height 24
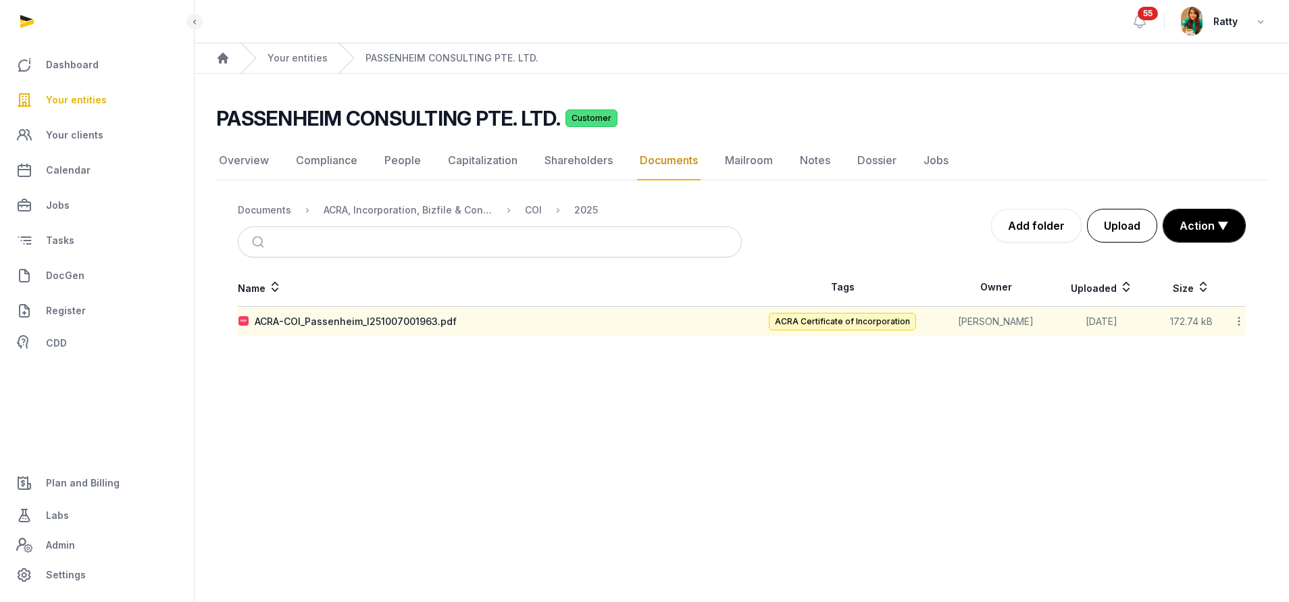
click at [1109, 223] on button "Upload" at bounding box center [1122, 226] width 70 height 34
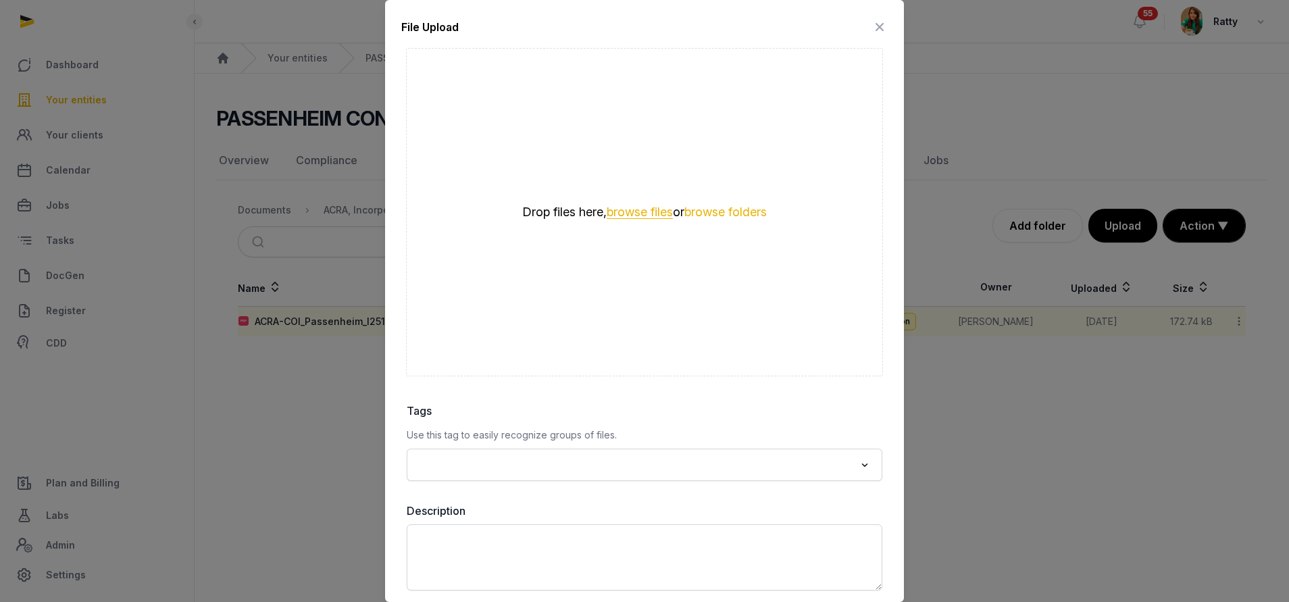
click at [615, 211] on button "browse files" at bounding box center [640, 212] width 66 height 13
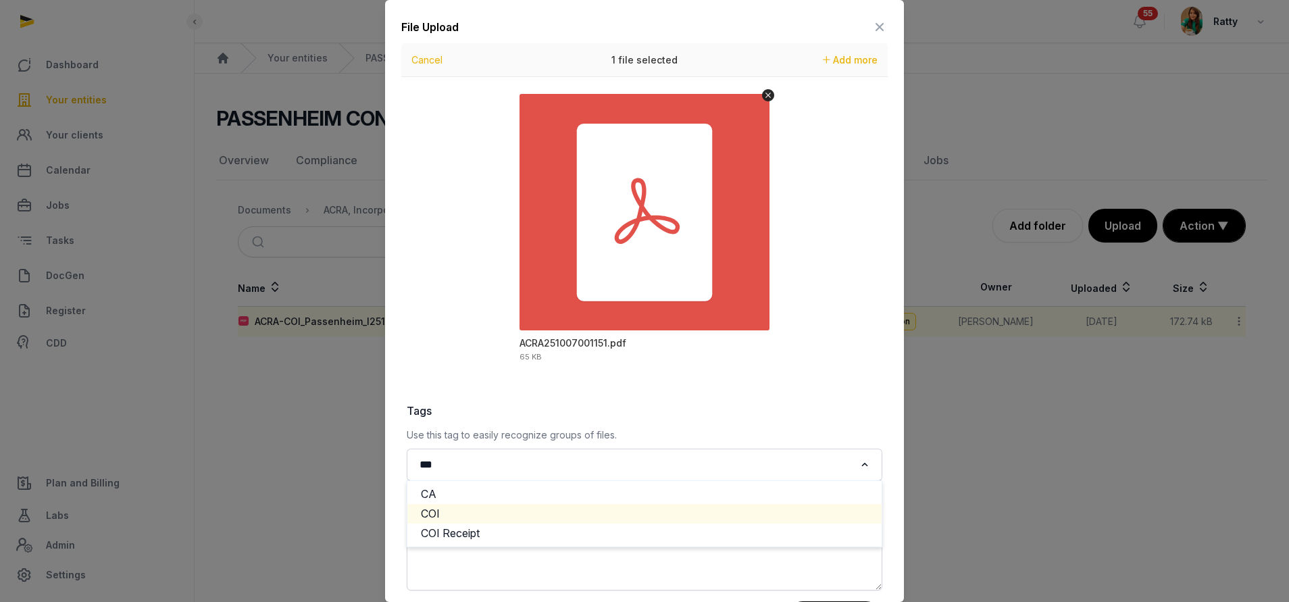
click at [557, 458] on input "***" at bounding box center [635, 464] width 440 height 19
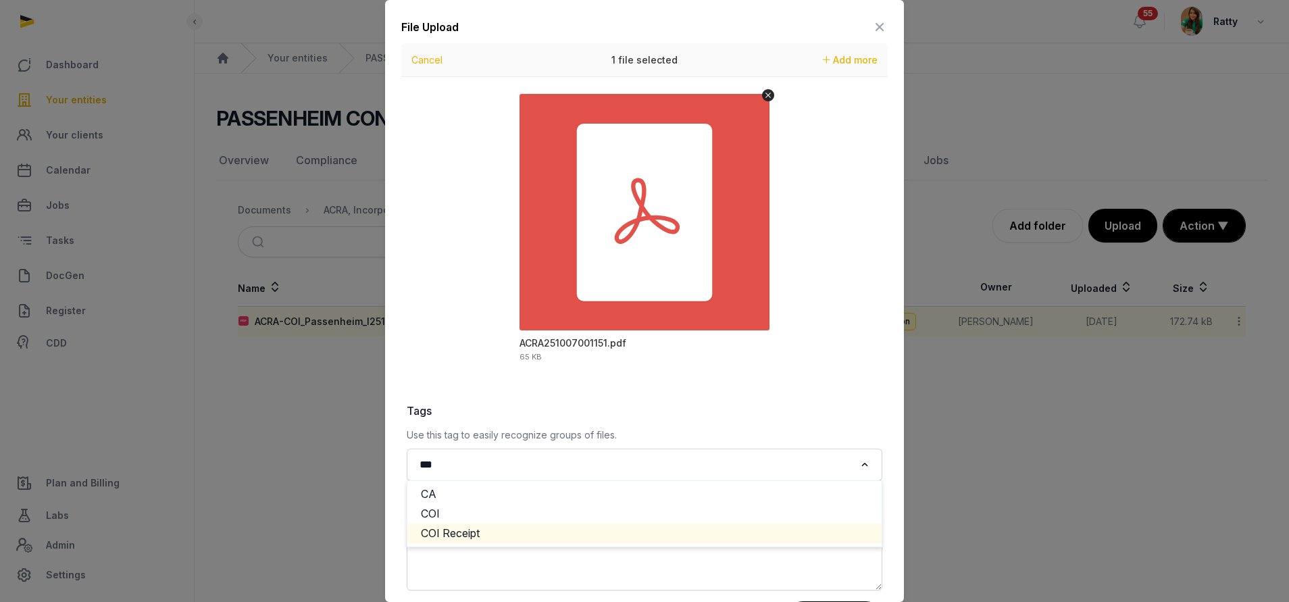
click at [542, 530] on li "COI Receipt" at bounding box center [644, 534] width 474 height 20
type input "***"
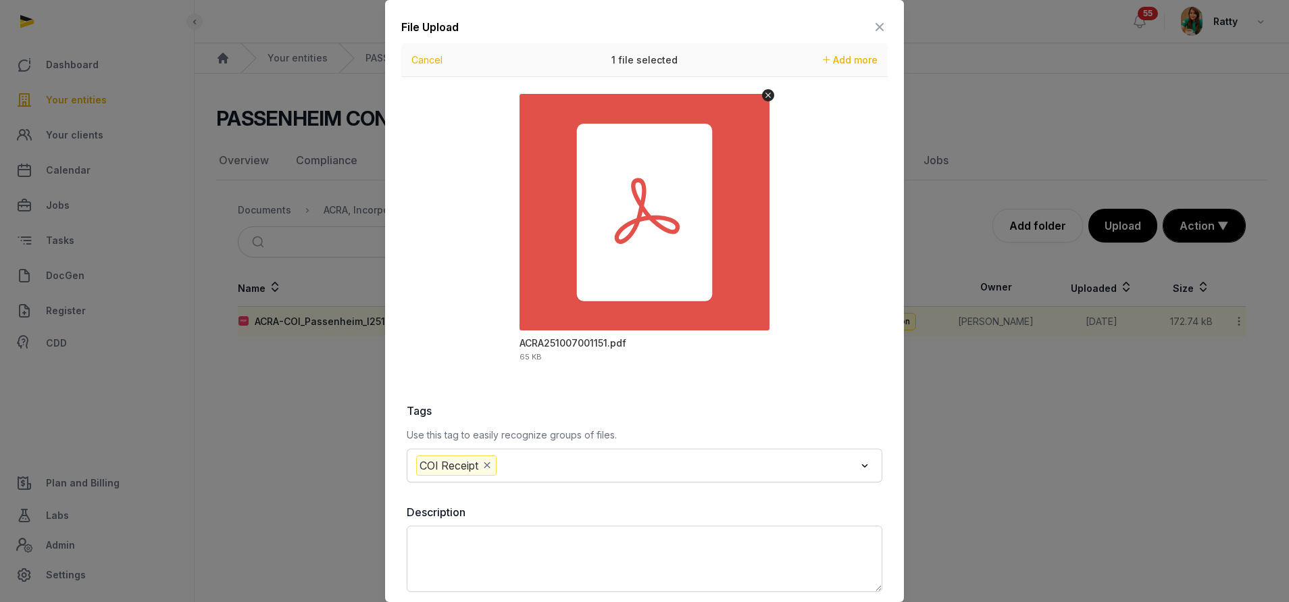
scroll to position [60, 0]
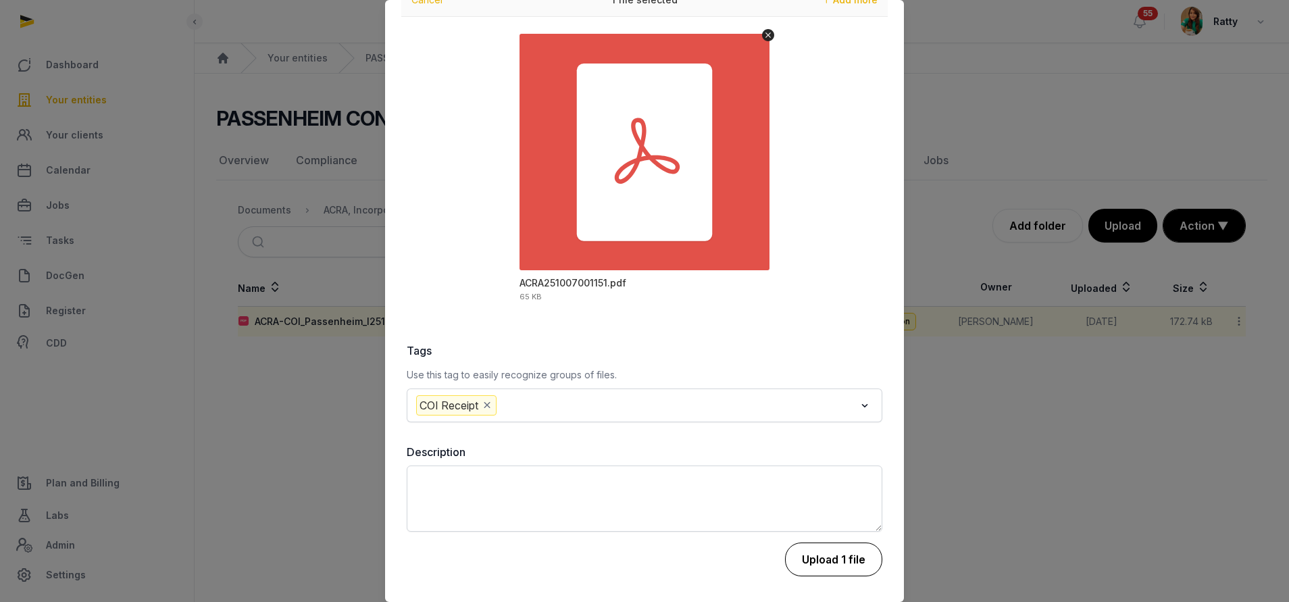
click at [829, 560] on button "Upload 1 file" at bounding box center [833, 560] width 97 height 34
